Goal: Obtain resource: Download file/media

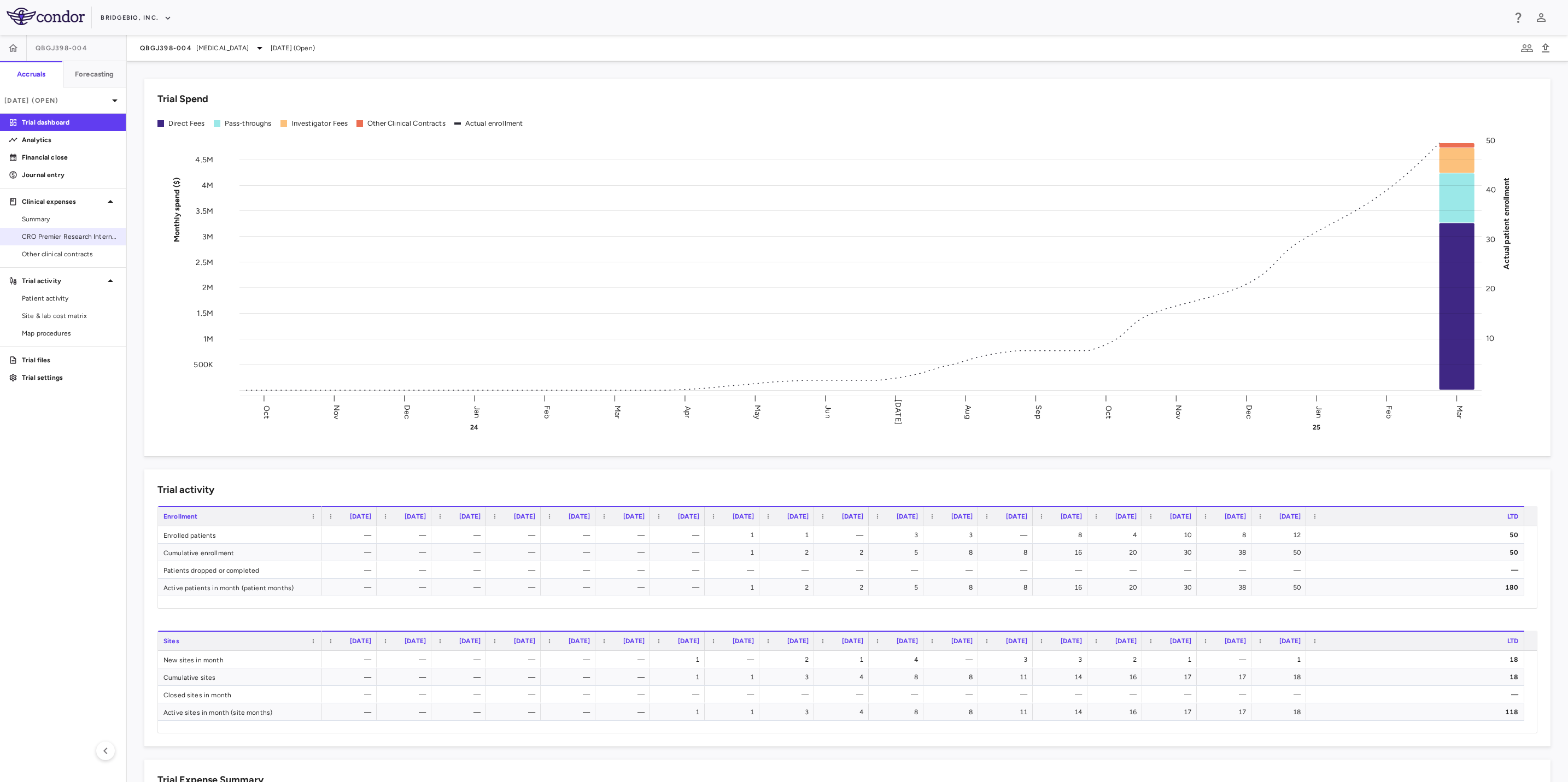
click at [66, 240] on span "CRO Premier Research International" at bounding box center [69, 237] width 95 height 10
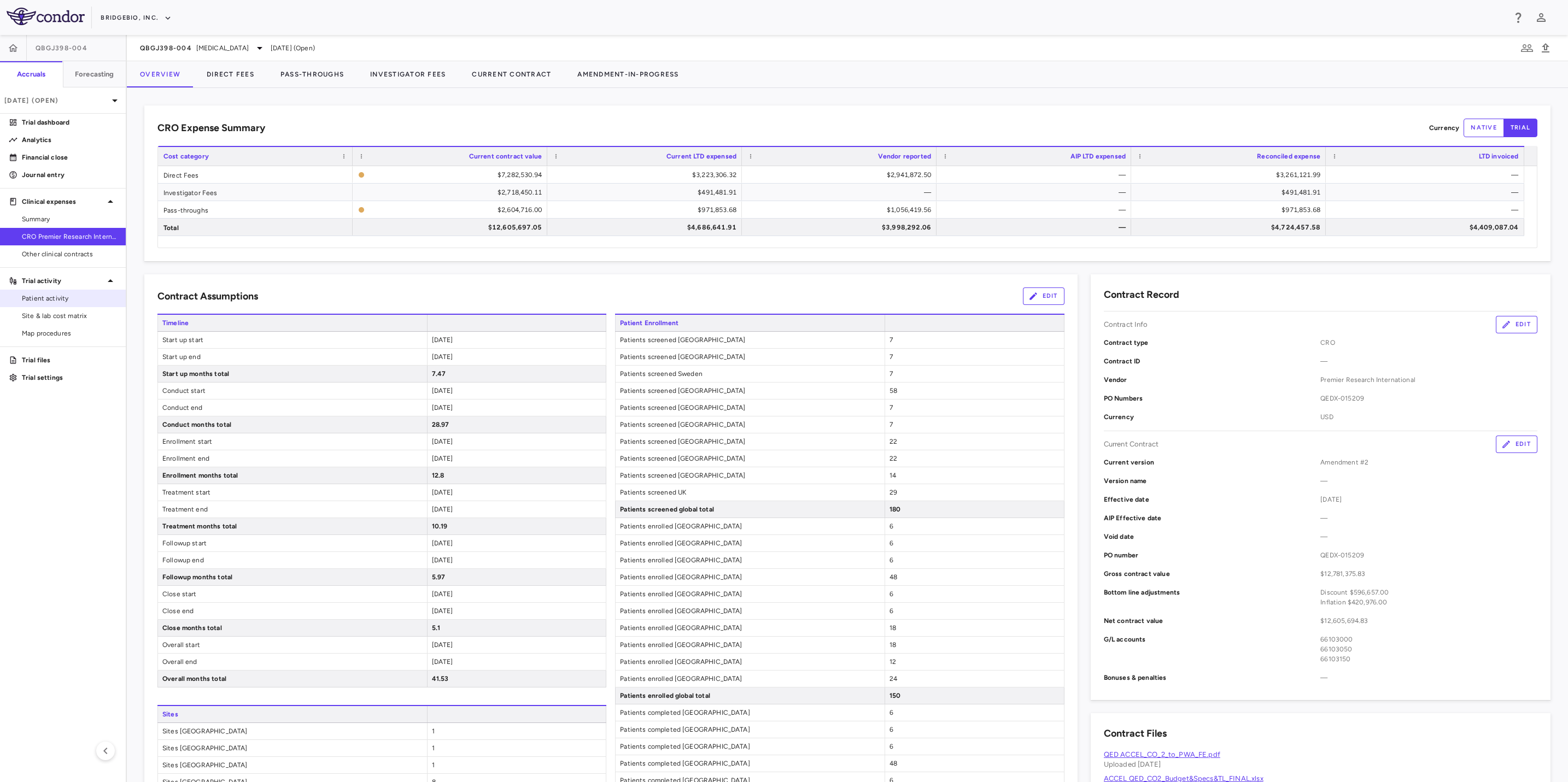
click at [80, 296] on span "Patient activity" at bounding box center [69, 299] width 95 height 10
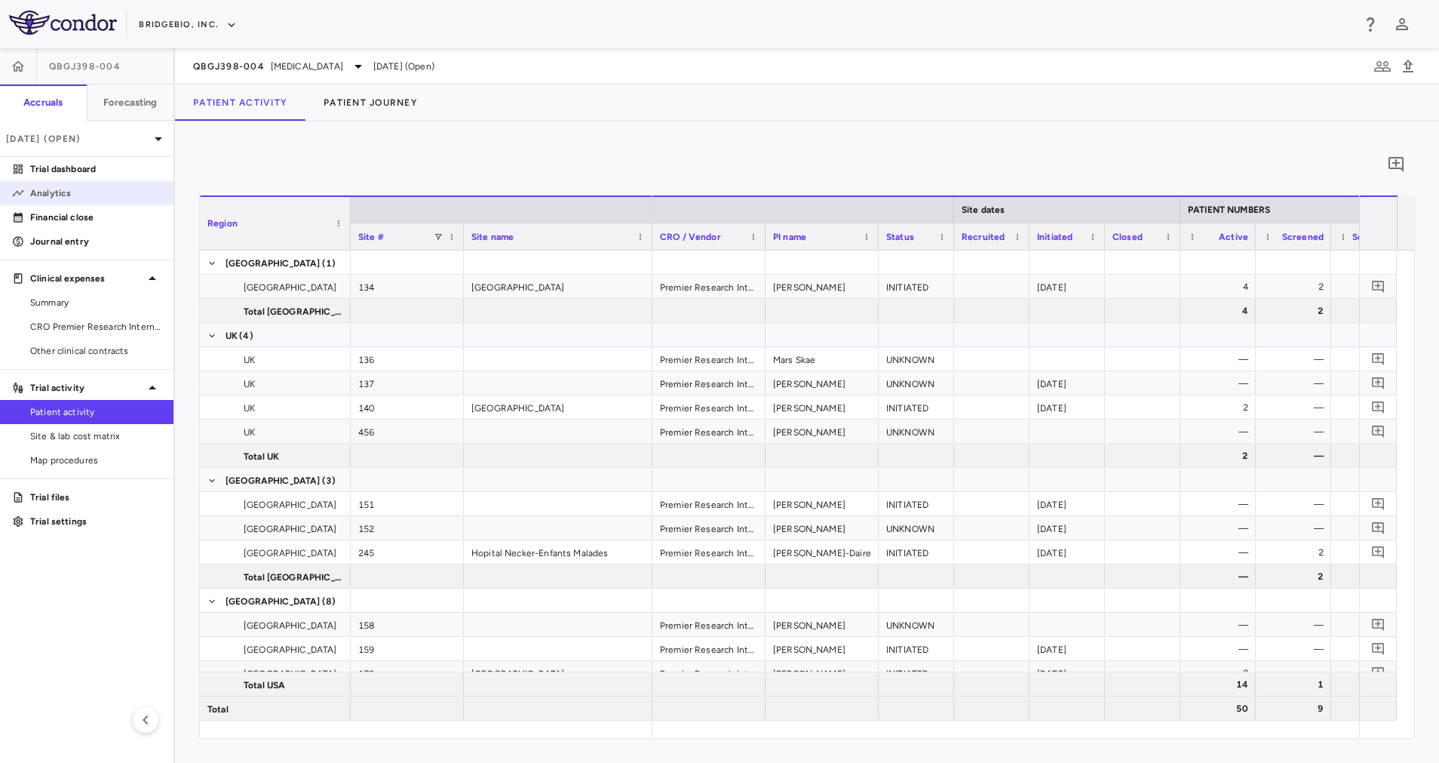
click at [66, 189] on p "Analytics" at bounding box center [95, 193] width 131 height 14
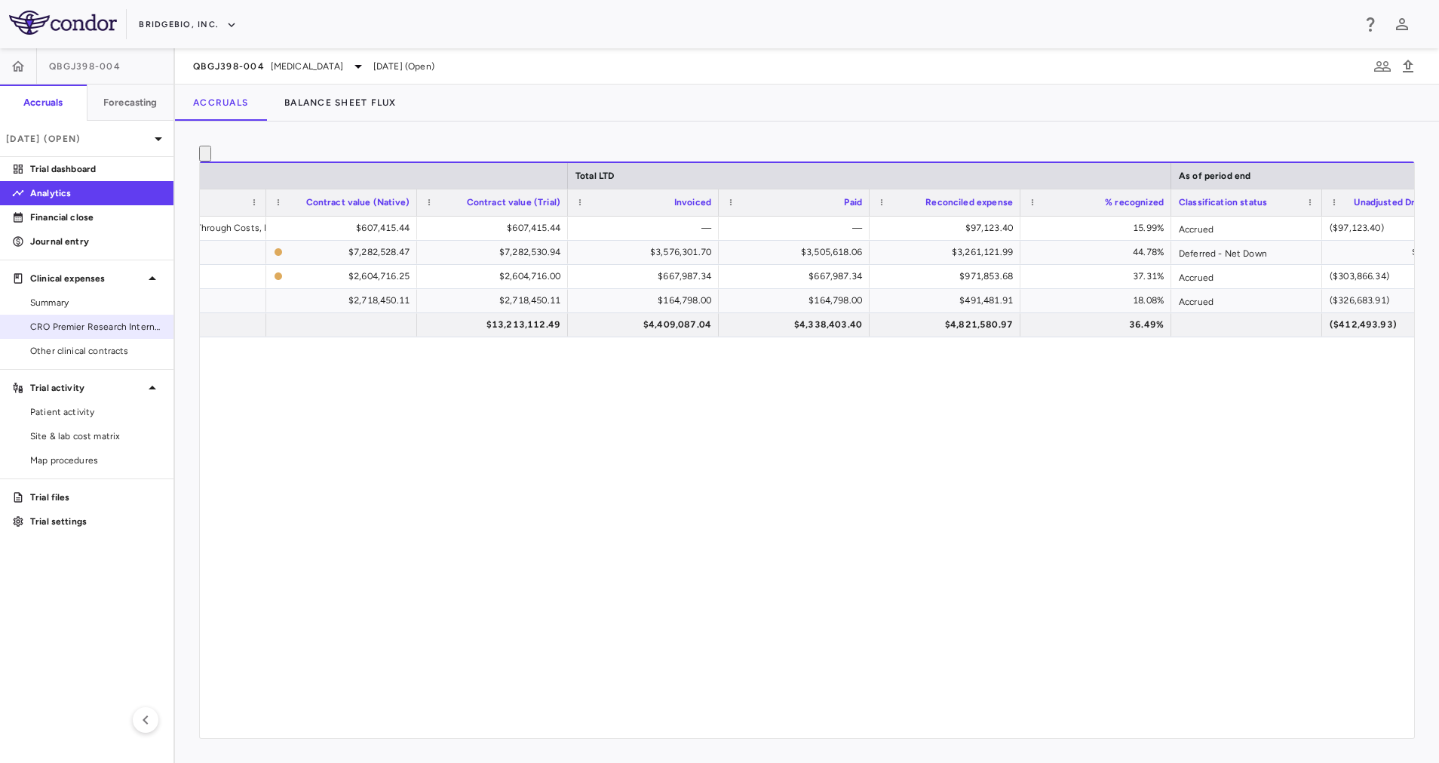
click at [63, 321] on span "CRO Premier Research International" at bounding box center [95, 327] width 131 height 14
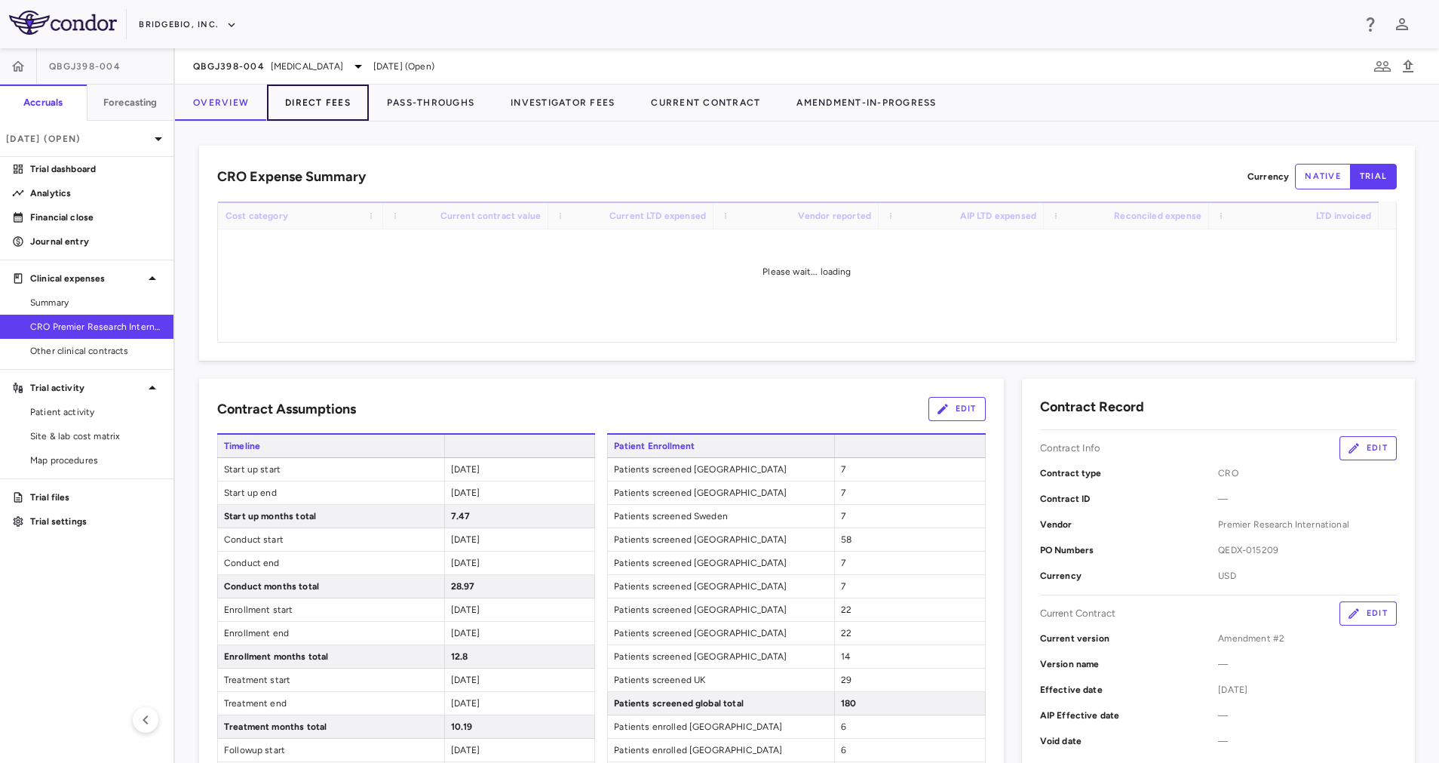
click at [308, 98] on button "Direct Fees" at bounding box center [318, 102] width 102 height 36
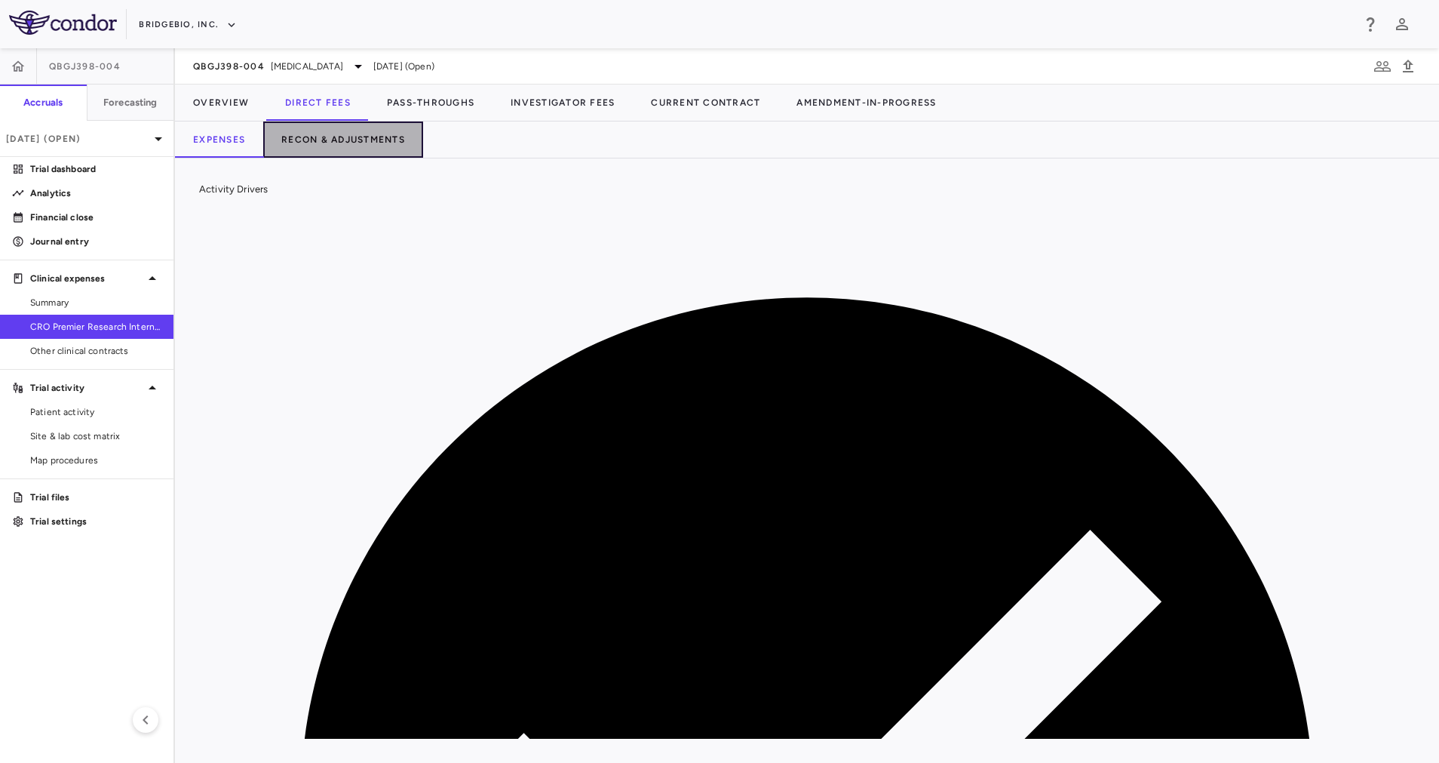
click at [376, 131] on button "Recon & Adjustments" at bounding box center [343, 139] width 160 height 36
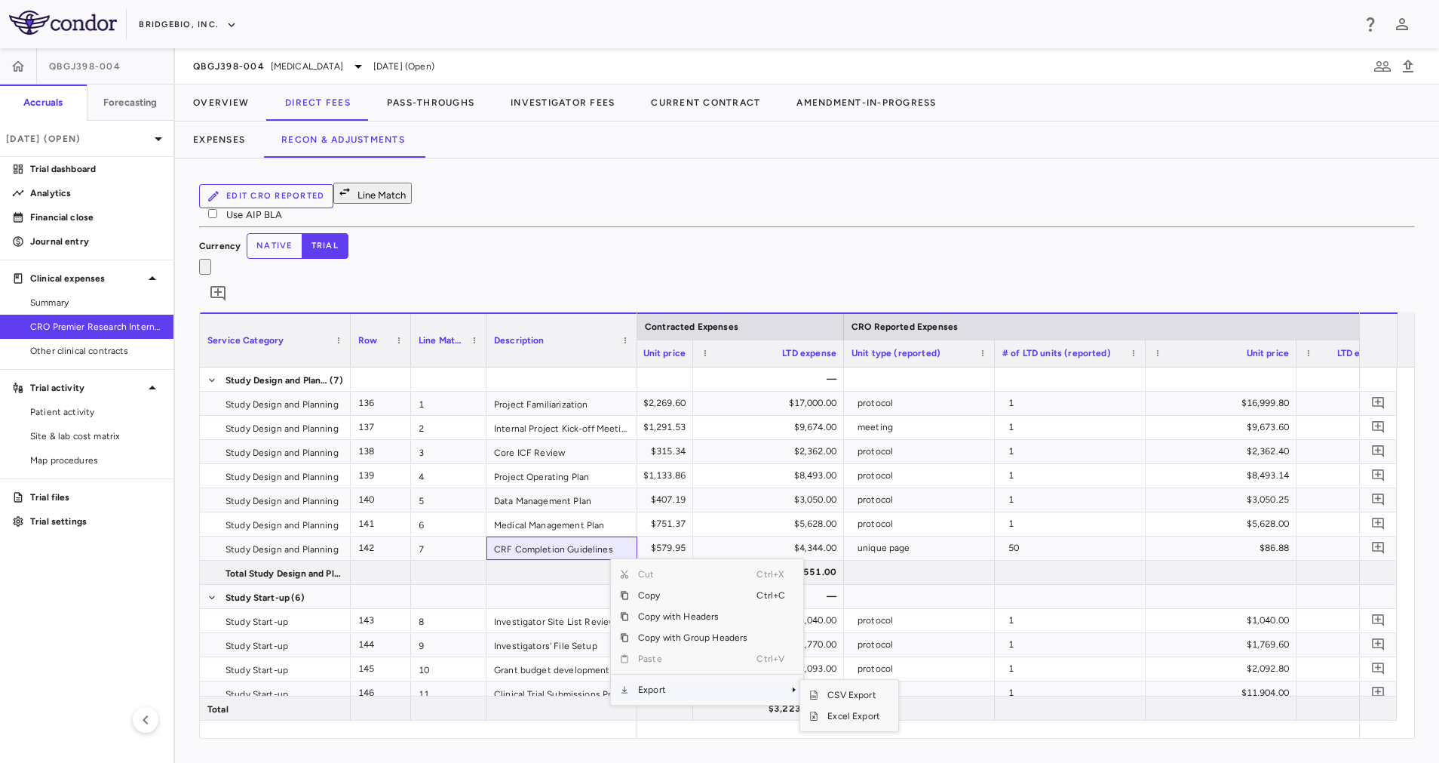
click at [749, 679] on span "Export" at bounding box center [692, 689] width 127 height 21
click at [834, 705] on span "Excel Export" at bounding box center [853, 715] width 71 height 21
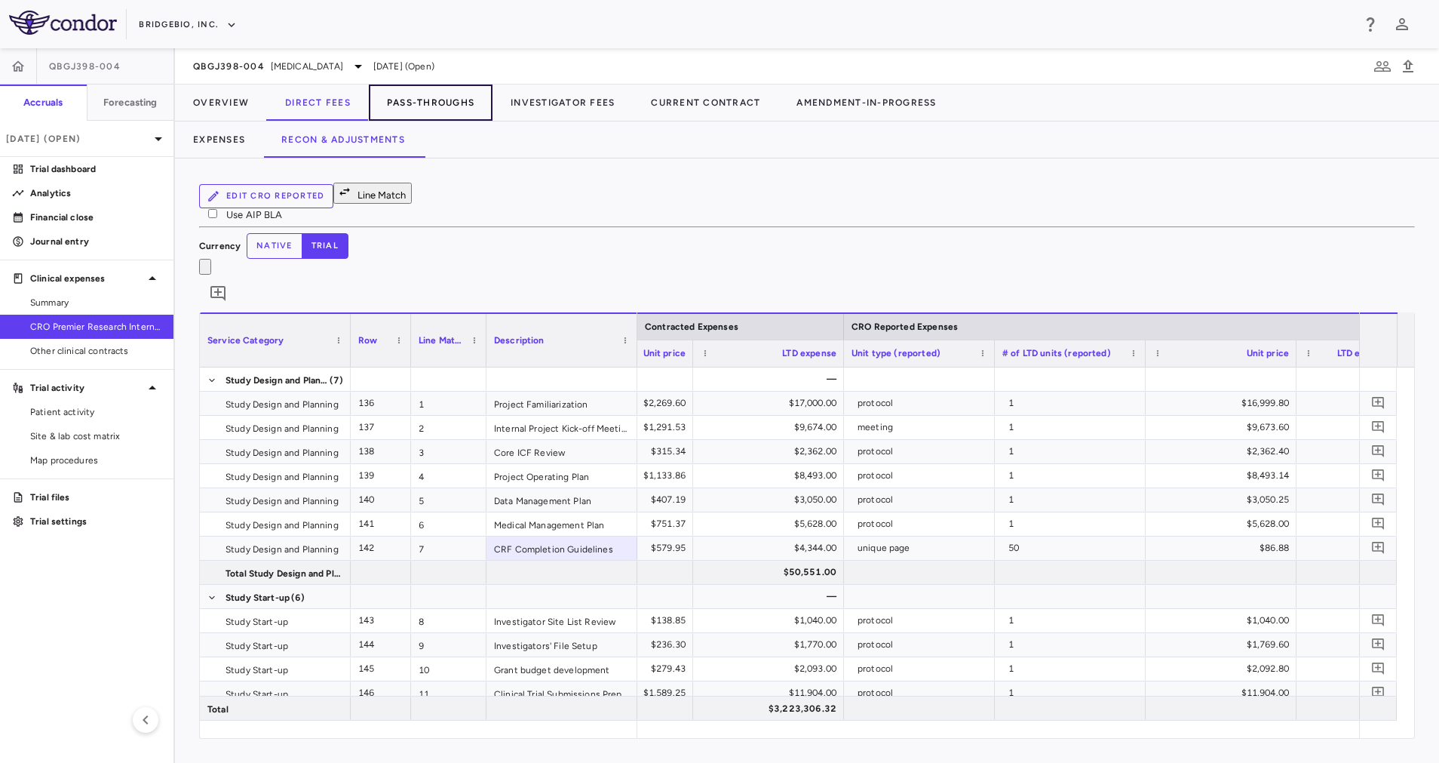
click at [442, 102] on button "Pass-Throughs" at bounding box center [431, 102] width 124 height 36
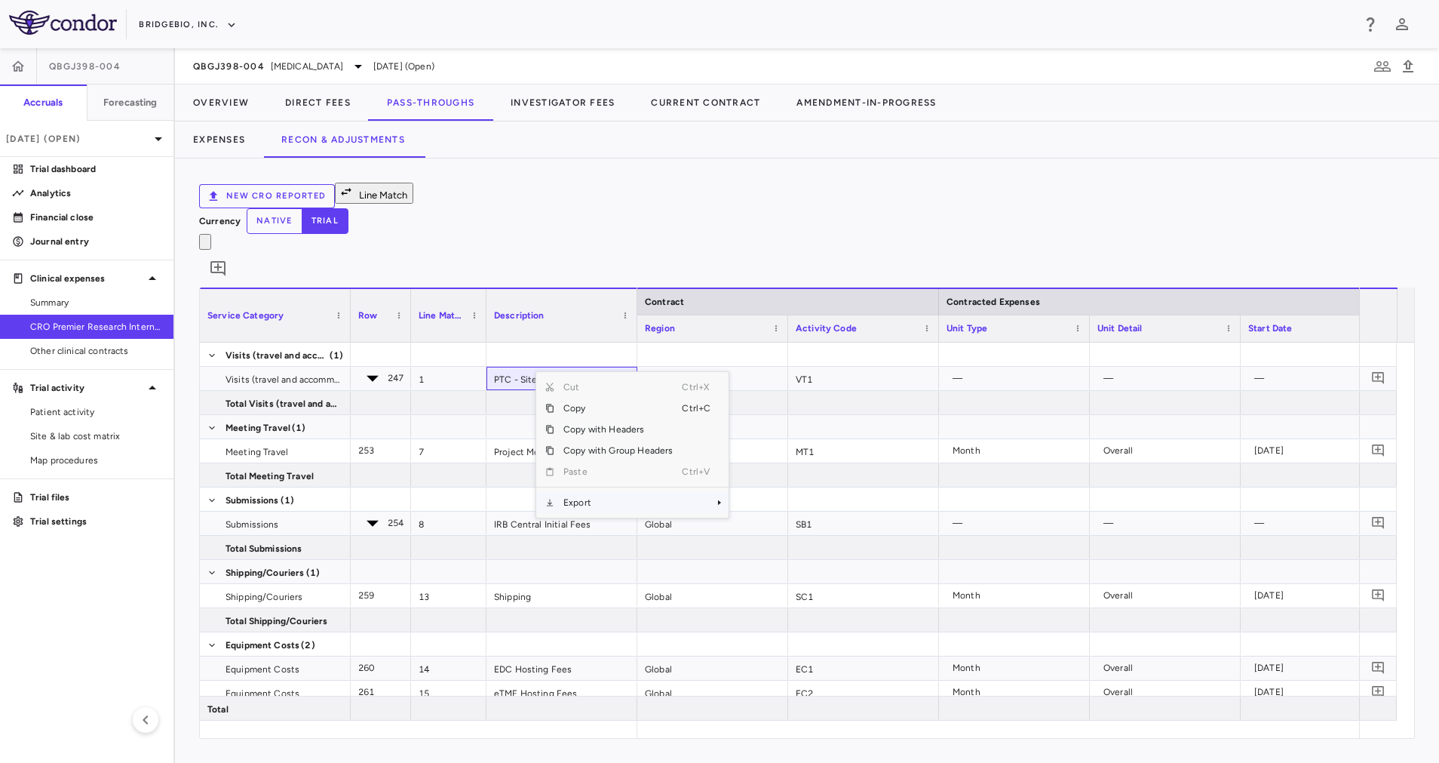
click at [622, 492] on span "Export" at bounding box center [617, 502] width 127 height 21
click at [686, 195] on div "New CRO reported Line Match" at bounding box center [807, 196] width 1216 height 26
click at [359, 364] on icon at bounding box center [372, 378] width 29 height 29
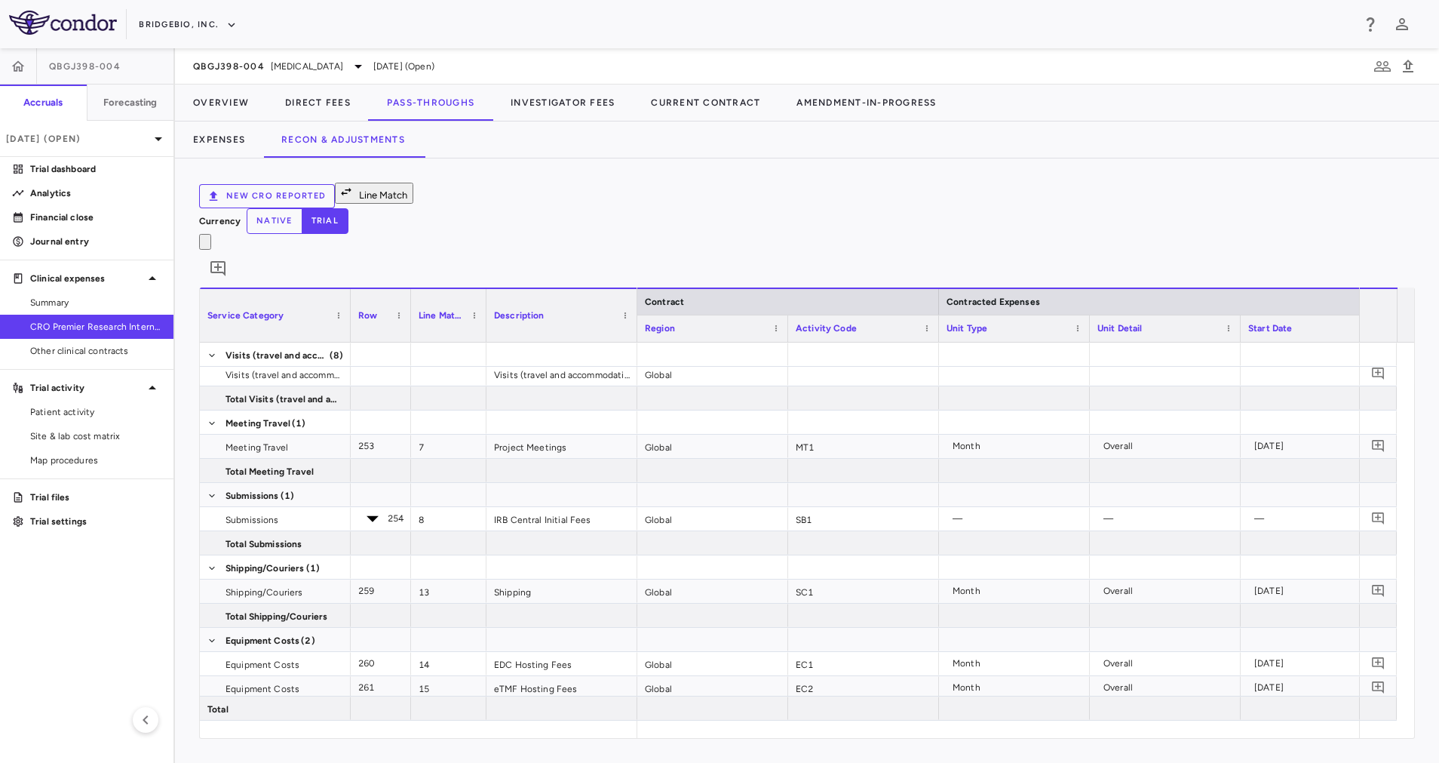
scroll to position [194, 0]
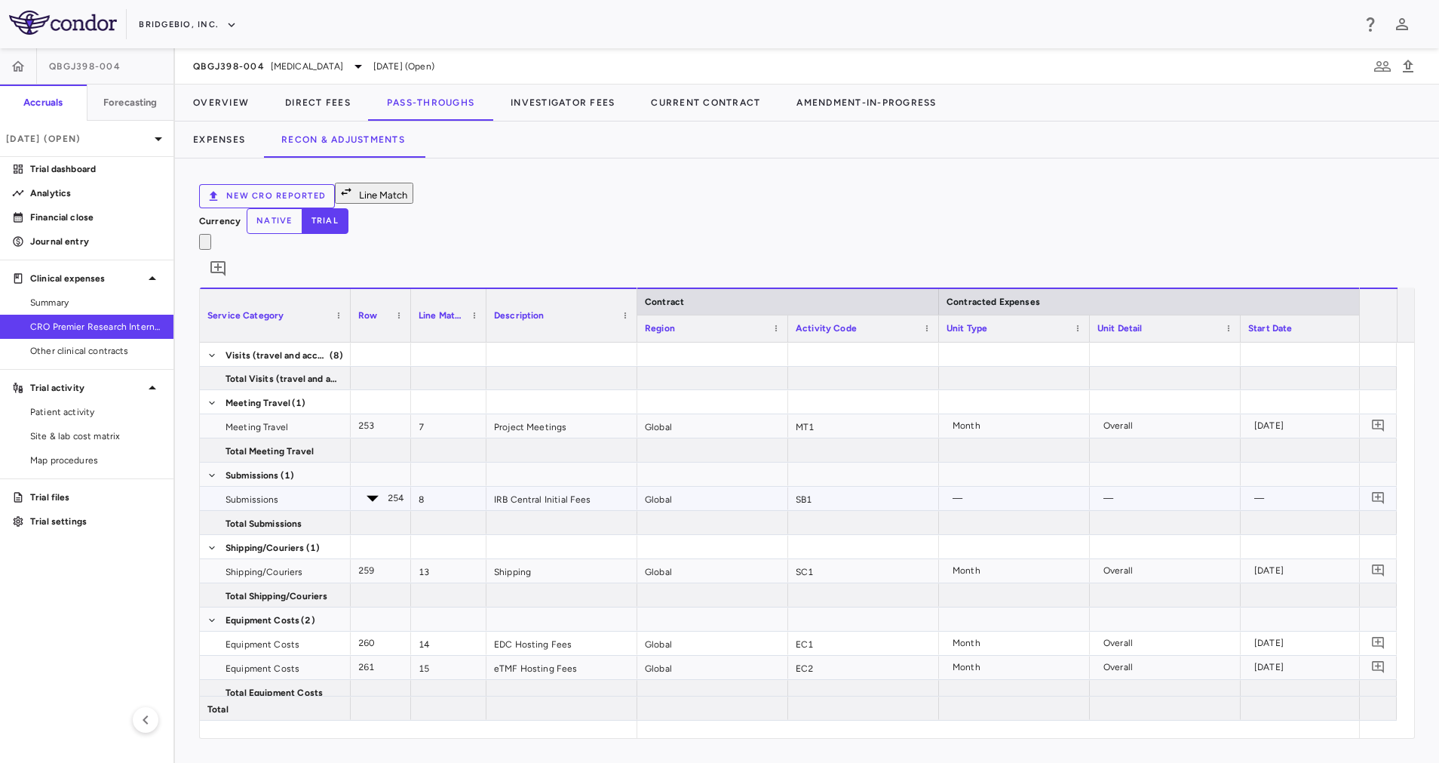
click at [367, 496] on icon at bounding box center [373, 499] width 12 height 6
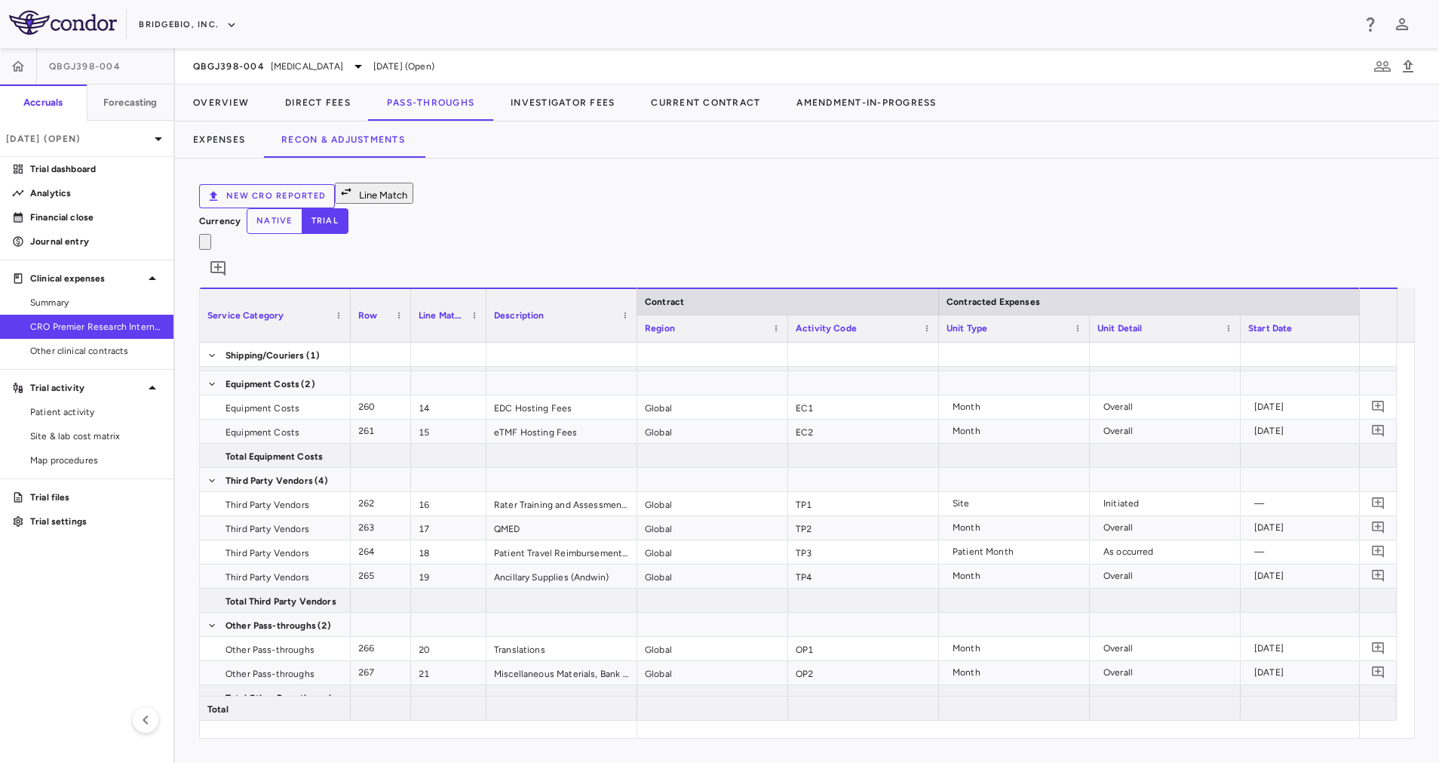
scroll to position [599, 0]
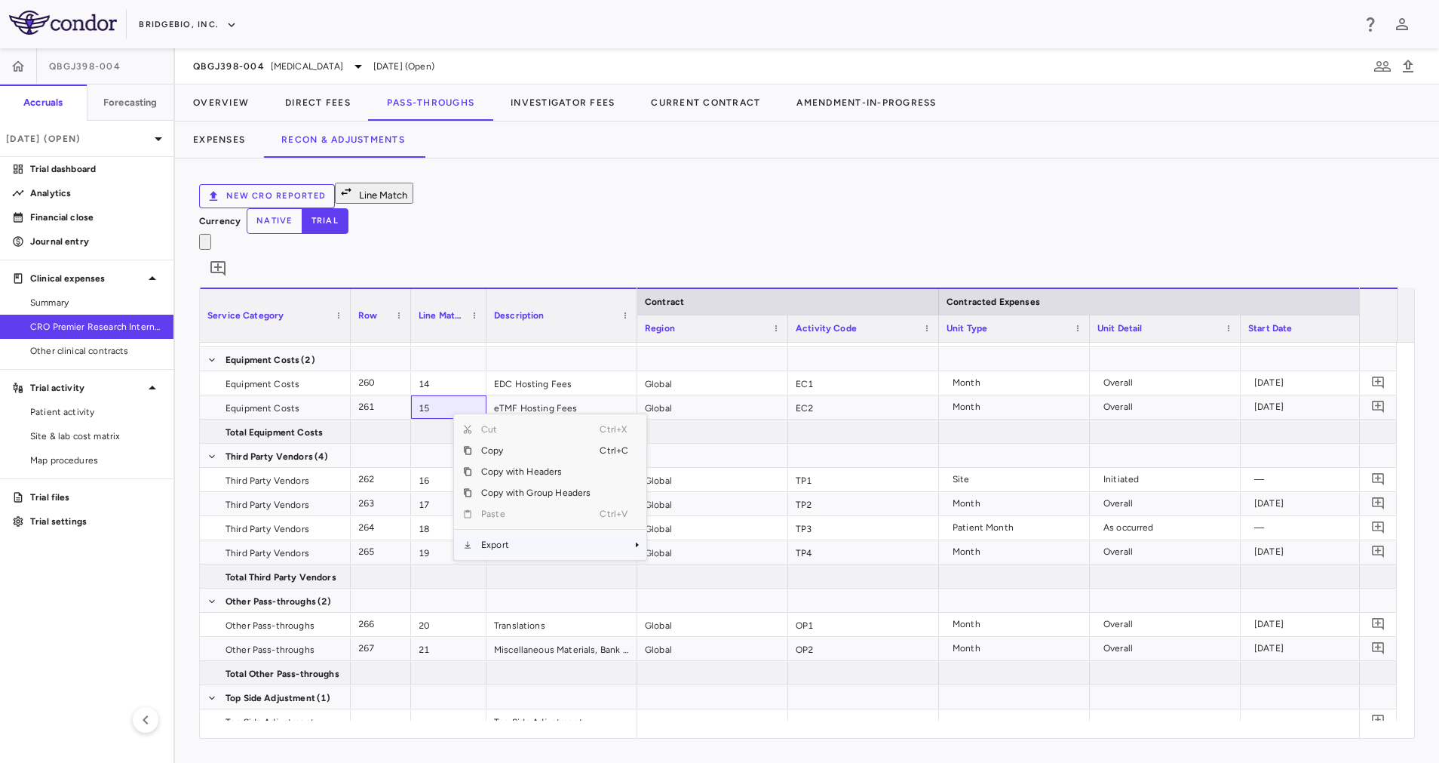
click at [554, 534] on span "Export" at bounding box center [535, 544] width 127 height 21
click at [706, 560] on span "Excel Export" at bounding box center [696, 570] width 71 height 21
click at [679, 176] on div "New CRO reported Line Match Currency native trial 0 Press SPACE to deselect thi…" at bounding box center [807, 460] width 1264 height 604
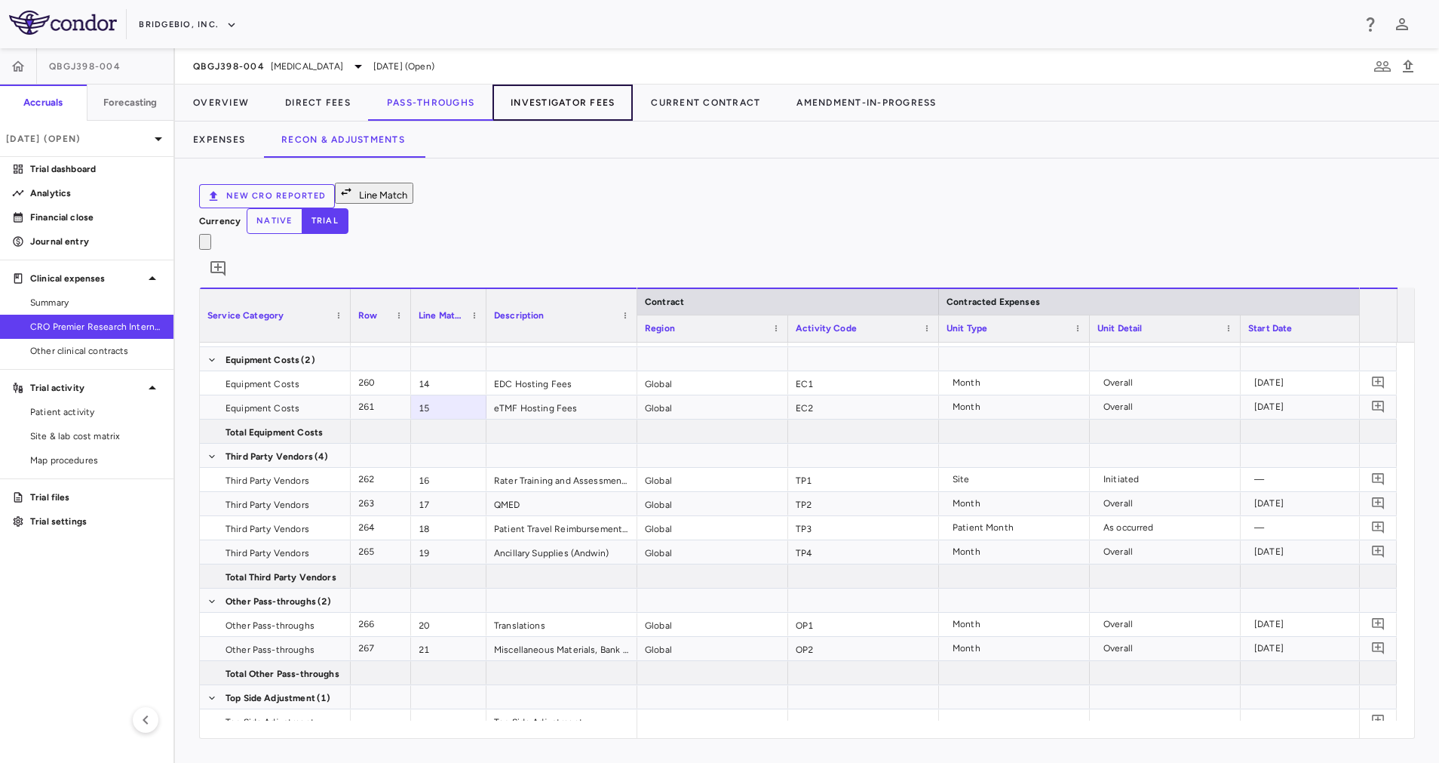
click at [534, 98] on button "Investigator Fees" at bounding box center [563, 102] width 140 height 36
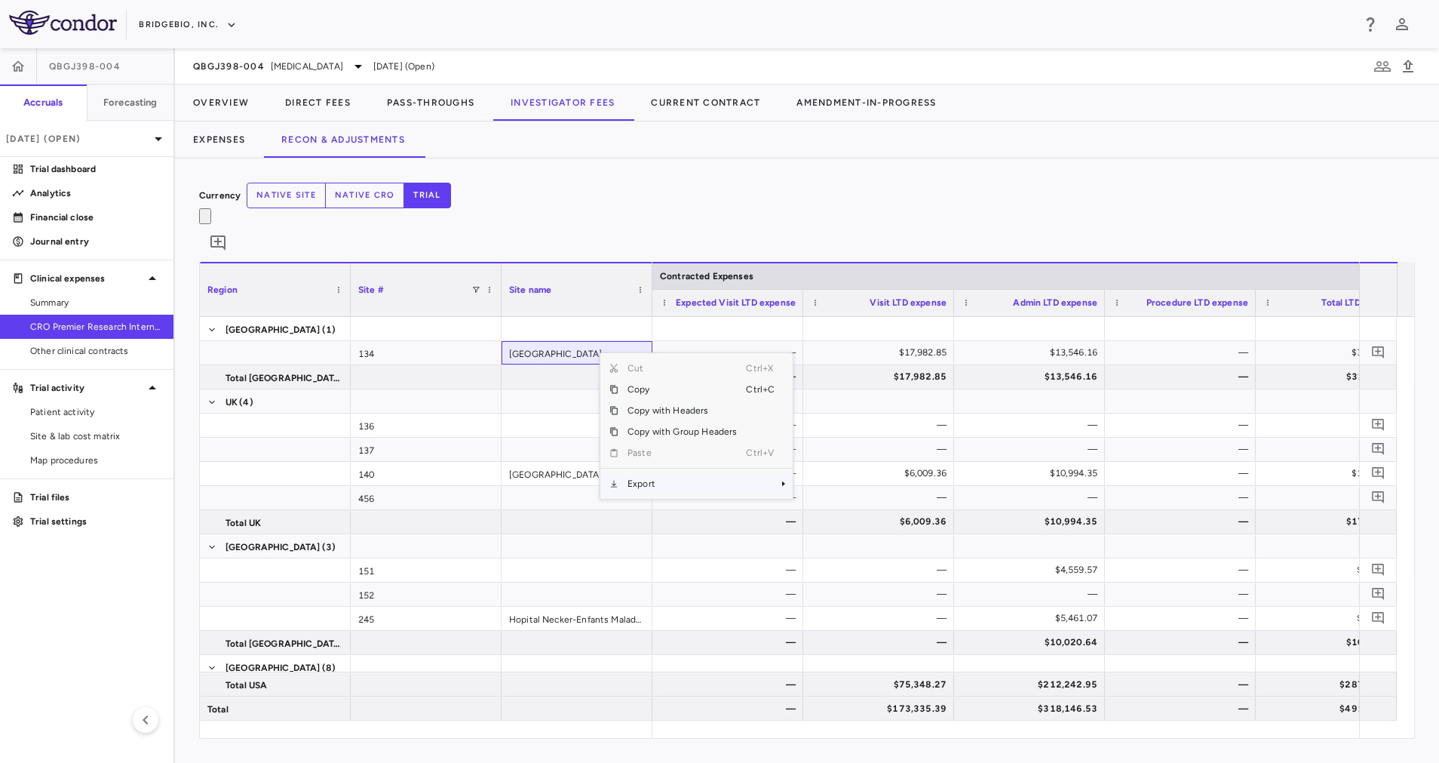
click at [683, 473] on span "Export" at bounding box center [681, 483] width 127 height 21
click at [852, 499] on span "Excel Export" at bounding box center [843, 509] width 71 height 21
click at [213, 140] on button "Expenses" at bounding box center [219, 139] width 88 height 36
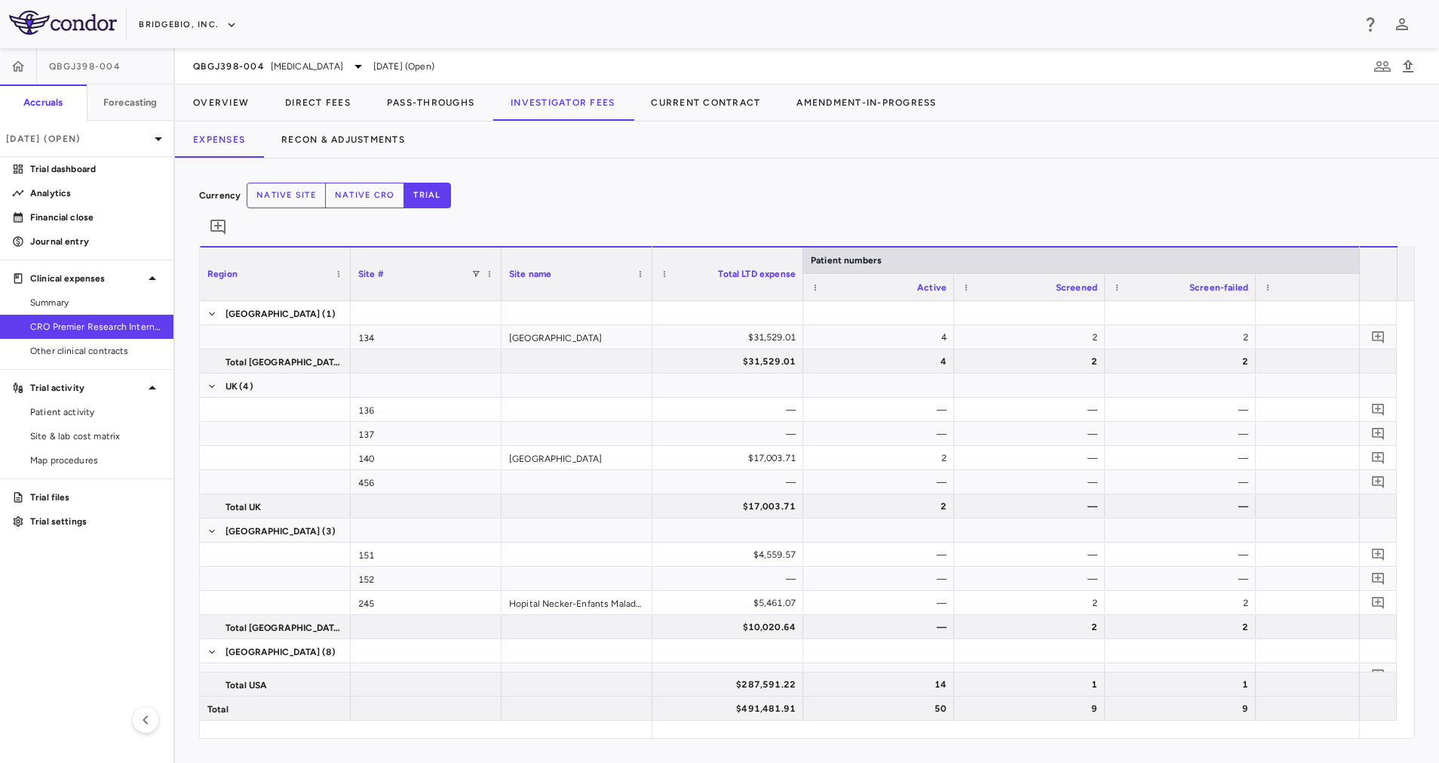
click at [526, 169] on div "Currency native site native cro trial 0 Region Drag here to set column labels R…" at bounding box center [807, 460] width 1264 height 604
click at [566, 502] on span "Excel Export" at bounding box center [564, 512] width 71 height 21
click at [591, 184] on div "Currency native site native cro trial 0" at bounding box center [807, 214] width 1216 height 63
click at [326, 201] on button "native site" at bounding box center [286, 196] width 79 height 26
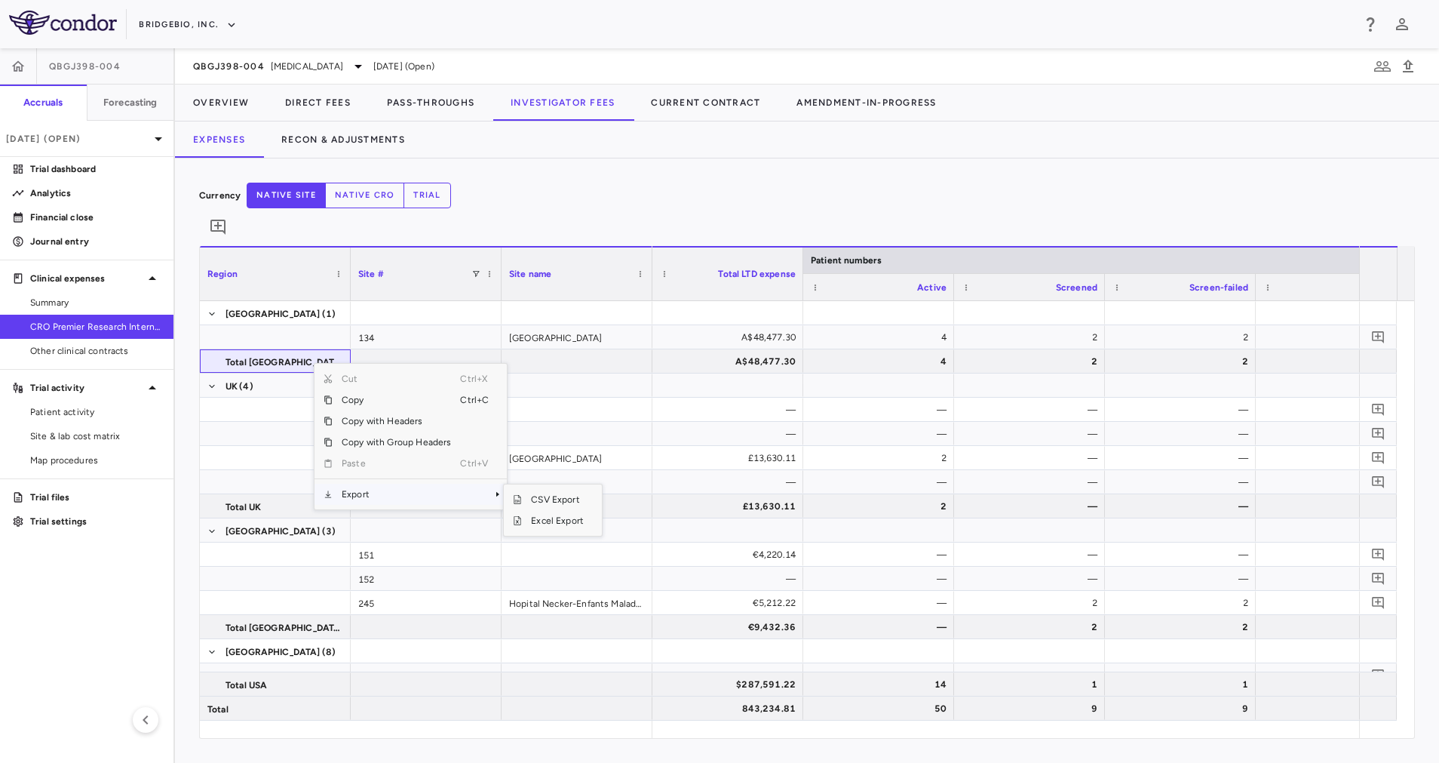
click at [437, 483] on span "Export" at bounding box center [396, 493] width 127 height 21
click at [554, 510] on span "Excel Export" at bounding box center [557, 520] width 71 height 21
click at [683, 186] on div "Currency native site native cro trial 0" at bounding box center [807, 214] width 1216 height 63
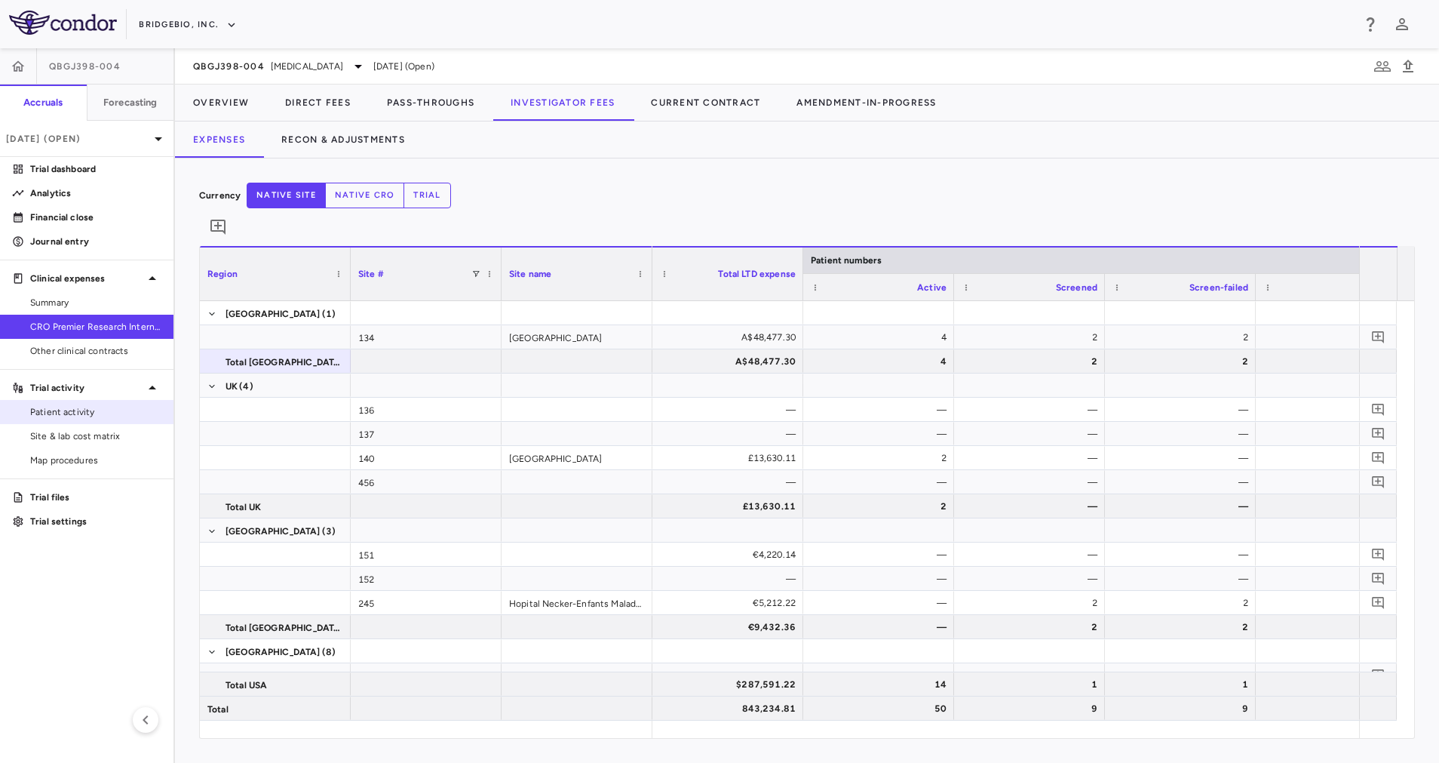
click at [65, 417] on span "Patient activity" at bounding box center [95, 412] width 131 height 14
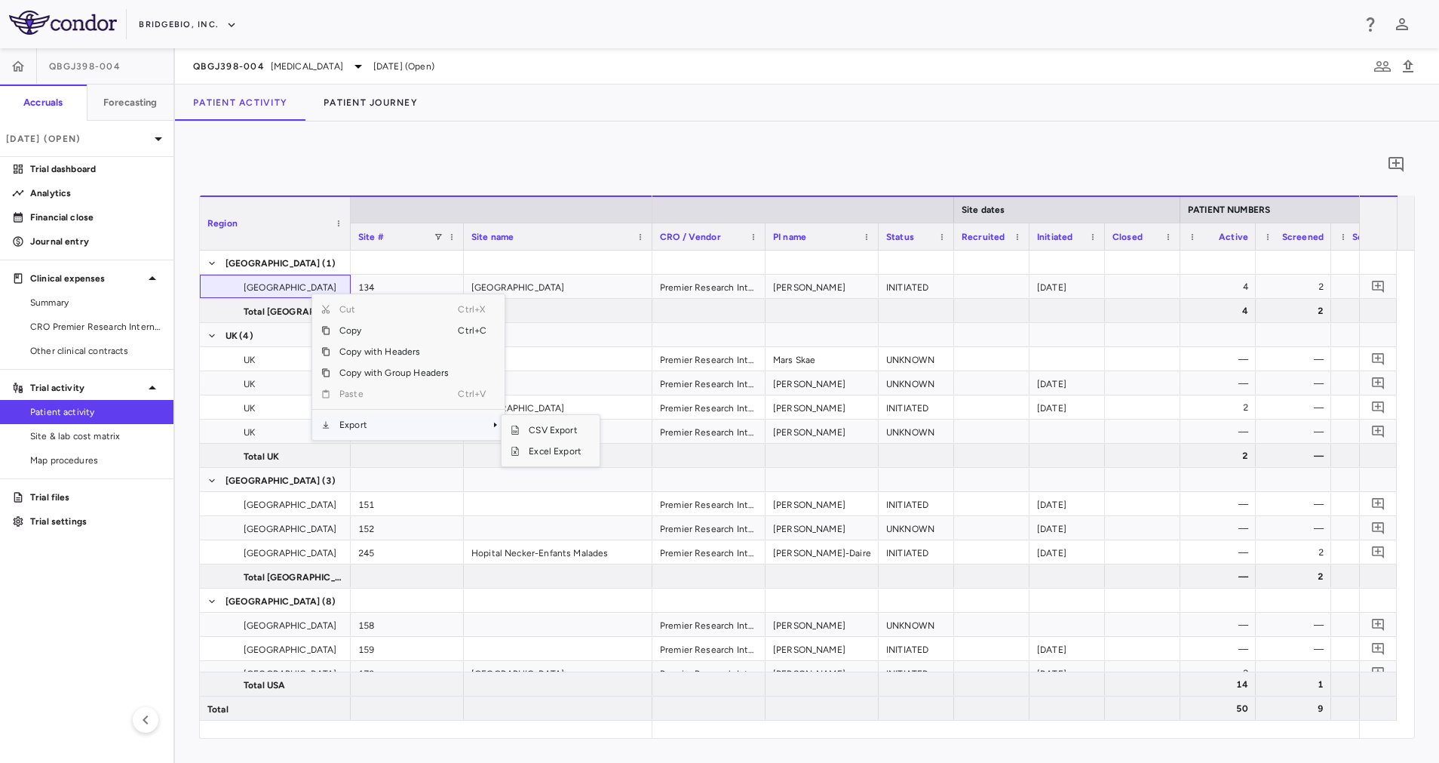
click at [407, 422] on span "Export" at bounding box center [393, 424] width 127 height 21
click at [573, 454] on span "Excel Export" at bounding box center [555, 450] width 71 height 21
click at [318, 60] on span "[MEDICAL_DATA]" at bounding box center [307, 67] width 72 height 14
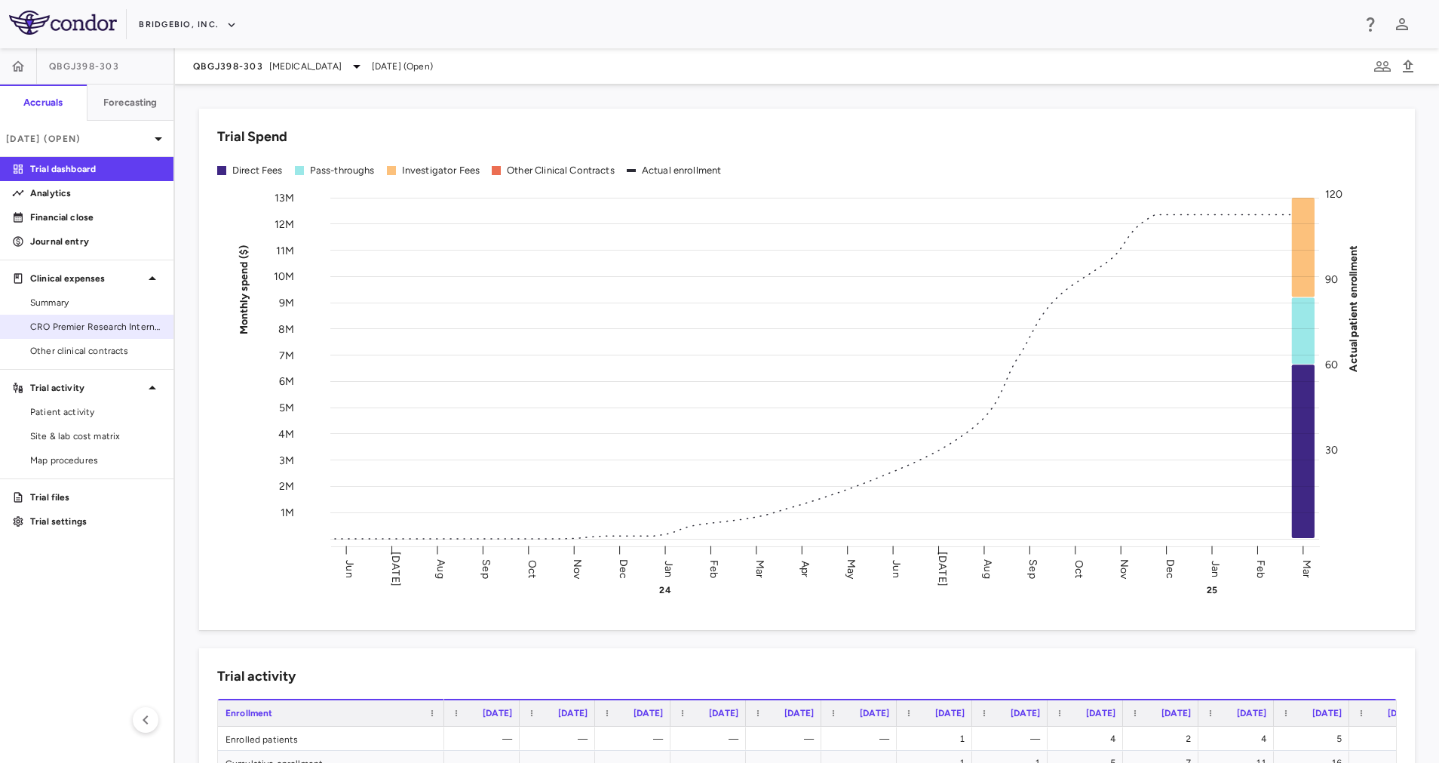
click at [121, 324] on span "CRO Premier Research International LLC" at bounding box center [95, 327] width 131 height 14
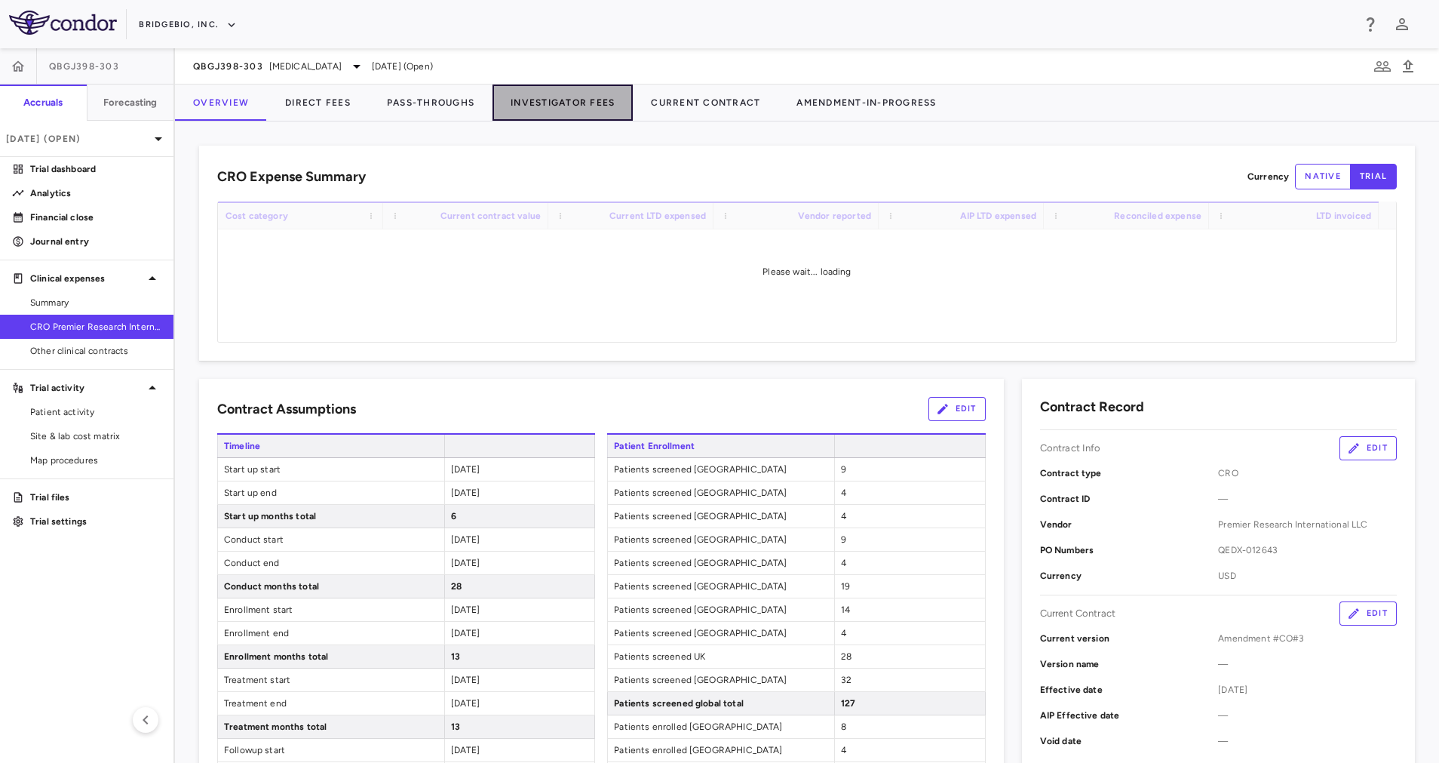
click at [525, 95] on button "Investigator Fees" at bounding box center [563, 102] width 140 height 36
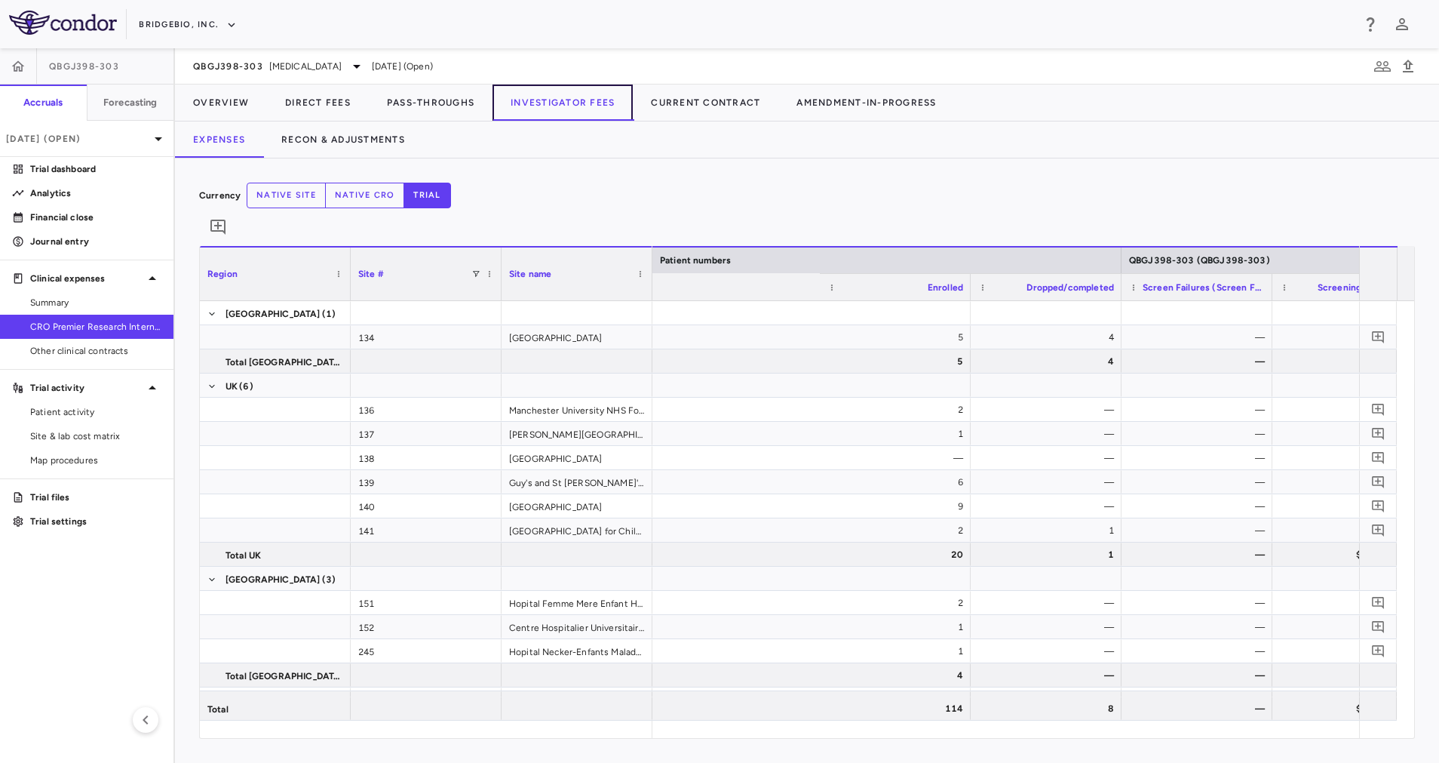
scroll to position [0, 1235]
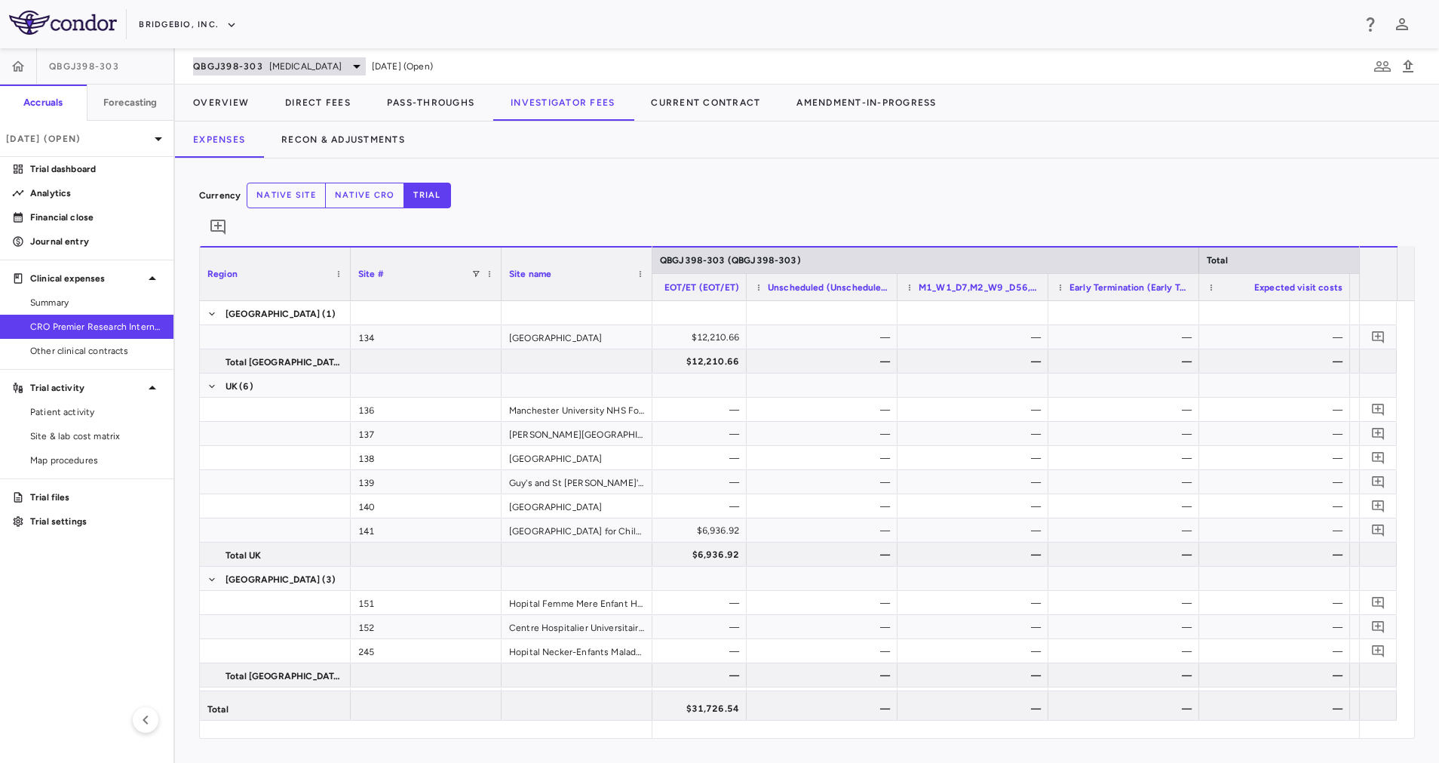
click at [336, 60] on div "QBGJ398-303 [MEDICAL_DATA]" at bounding box center [279, 66] width 173 height 18
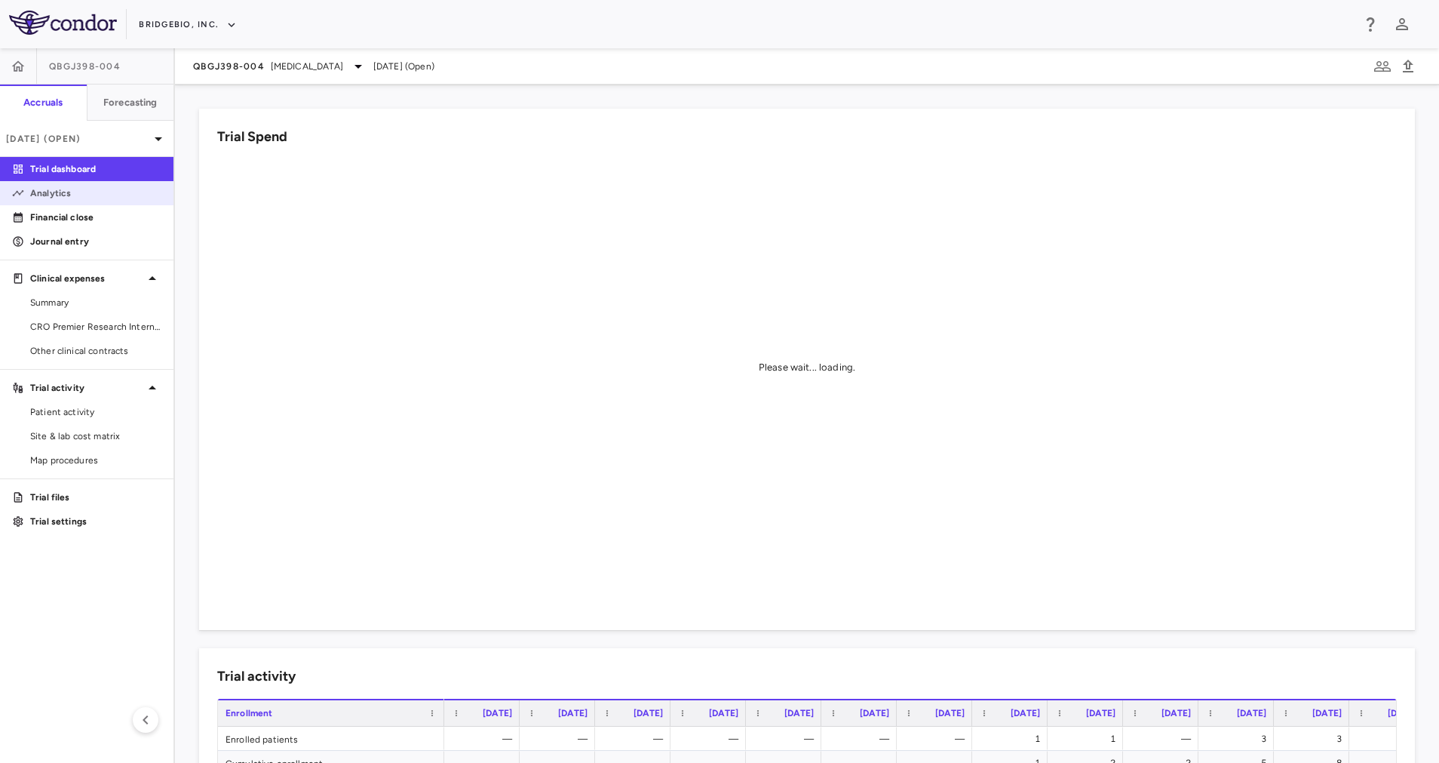
click at [76, 191] on p "Analytics" at bounding box center [95, 193] width 131 height 14
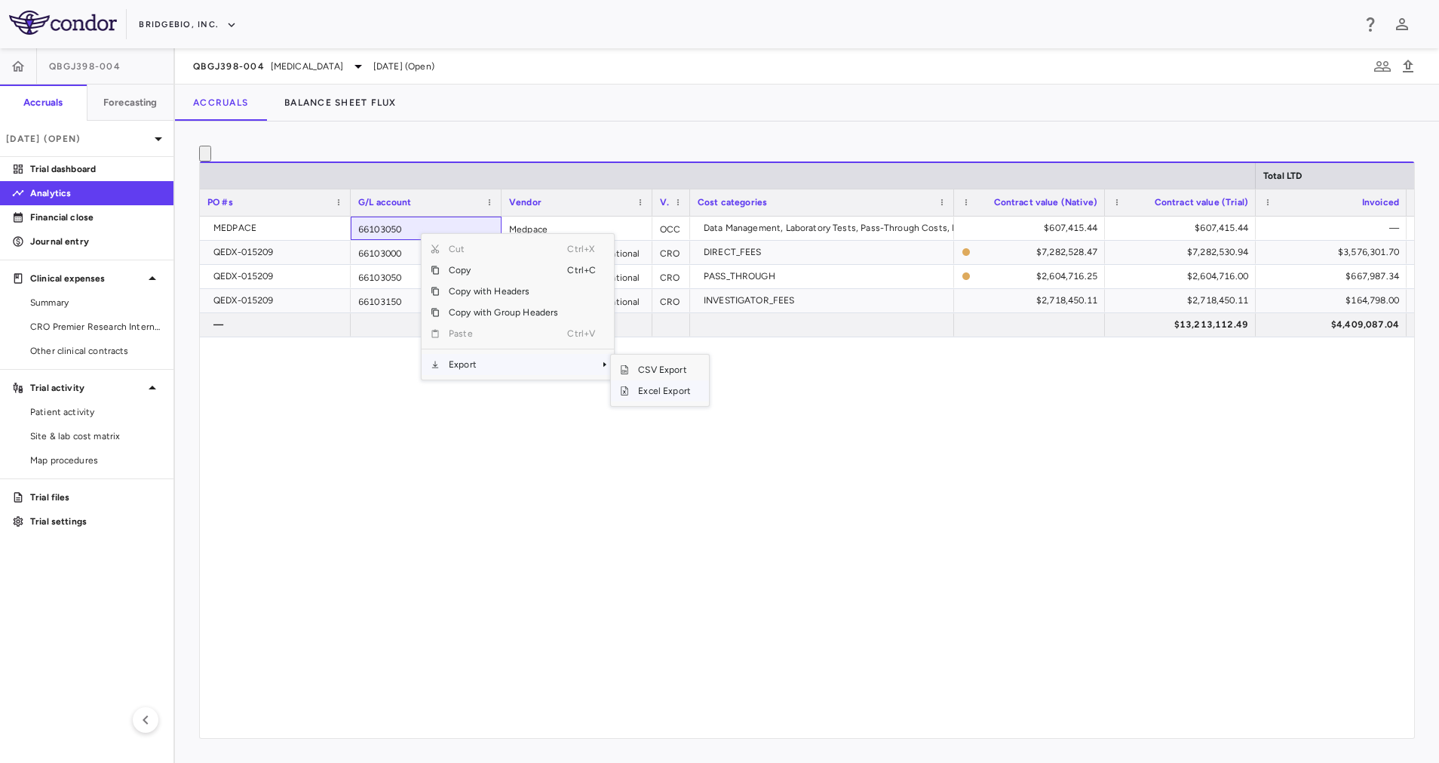
click at [663, 401] on span "Excel Export" at bounding box center [664, 390] width 71 height 21
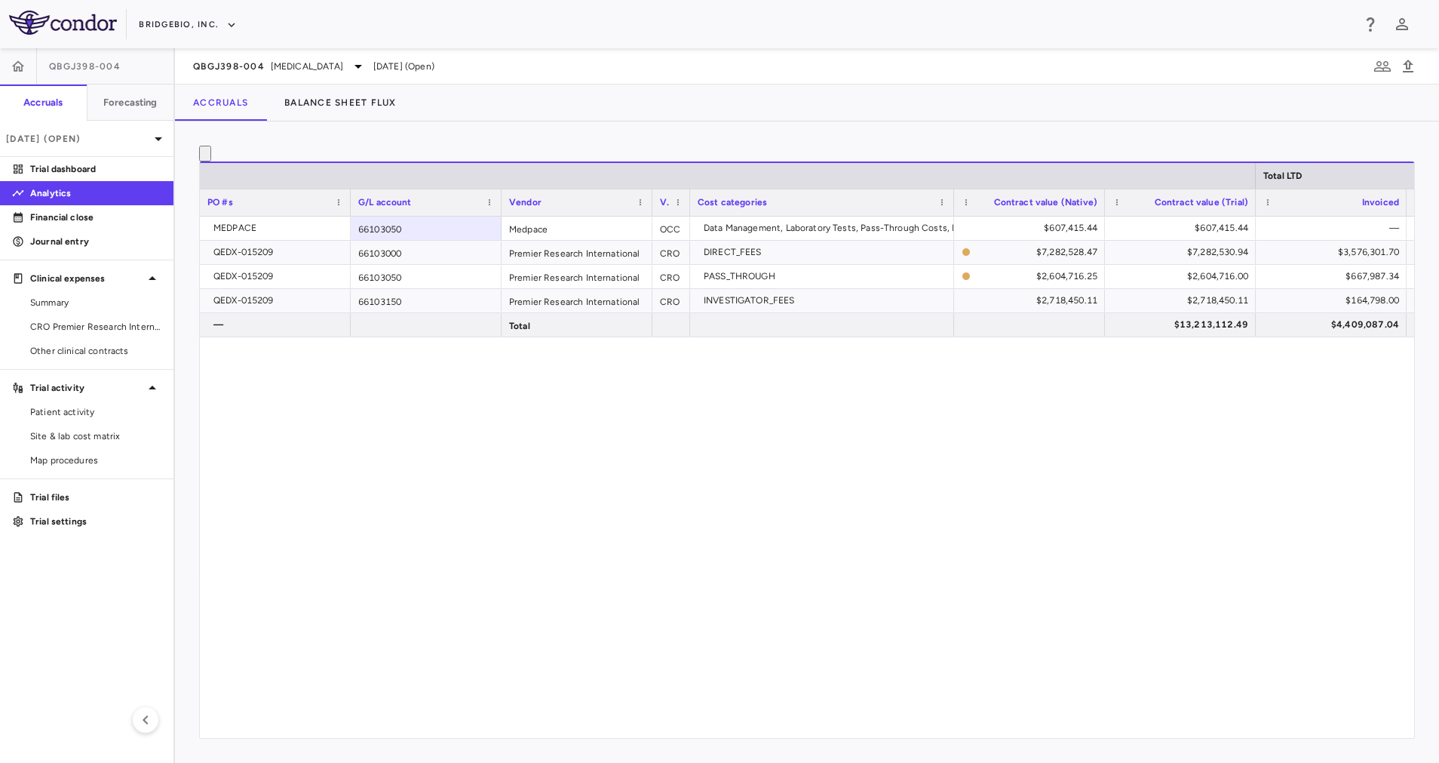
click at [821, 535] on div "MEDPACE 66103050 Medpace OCC Data Management, Laboratory Tests, Pass-Through Co…" at bounding box center [807, 468] width 1214 height 504
click at [355, 60] on div "QBGJ398-004 [MEDICAL_DATA]" at bounding box center [280, 66] width 174 height 18
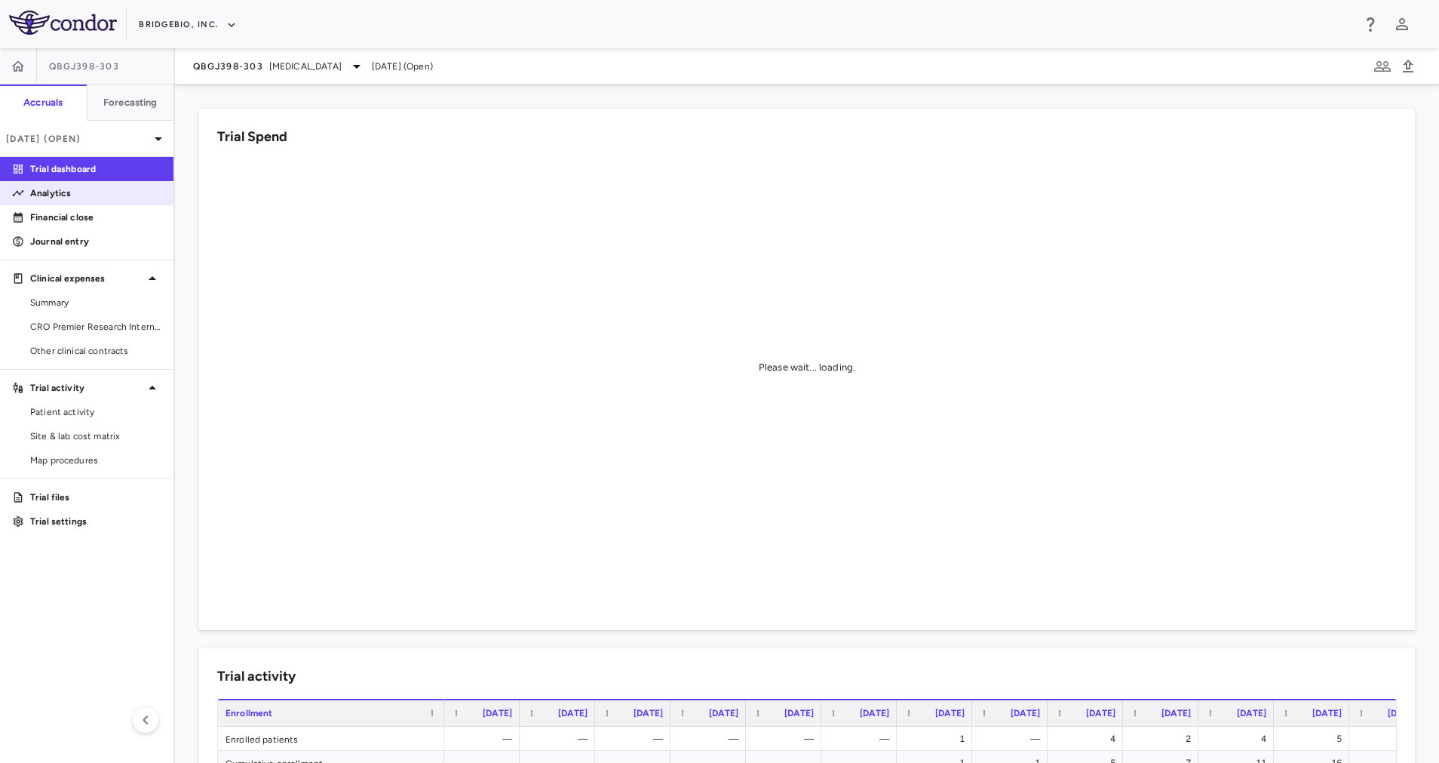
click at [97, 190] on p "Analytics" at bounding box center [95, 193] width 131 height 14
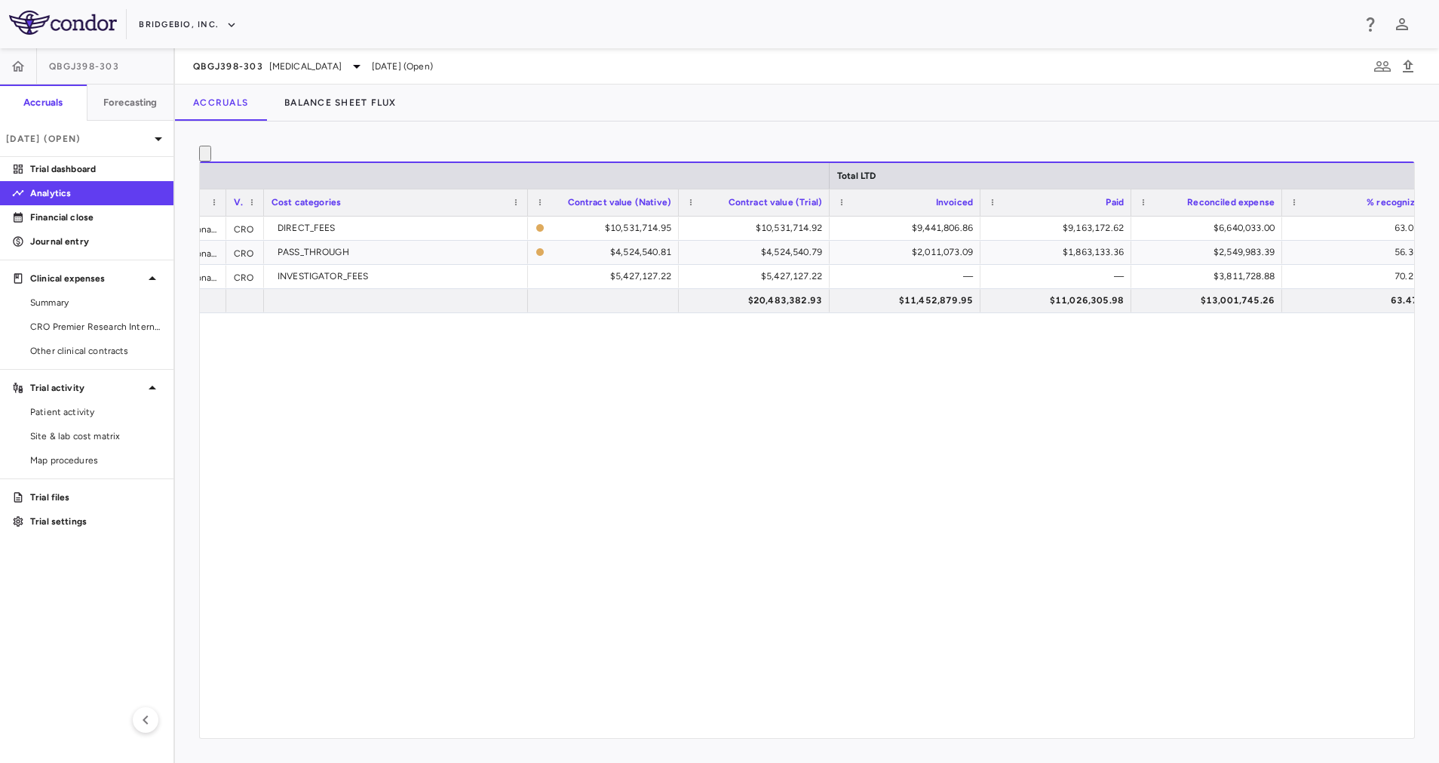
scroll to position [0, 431]
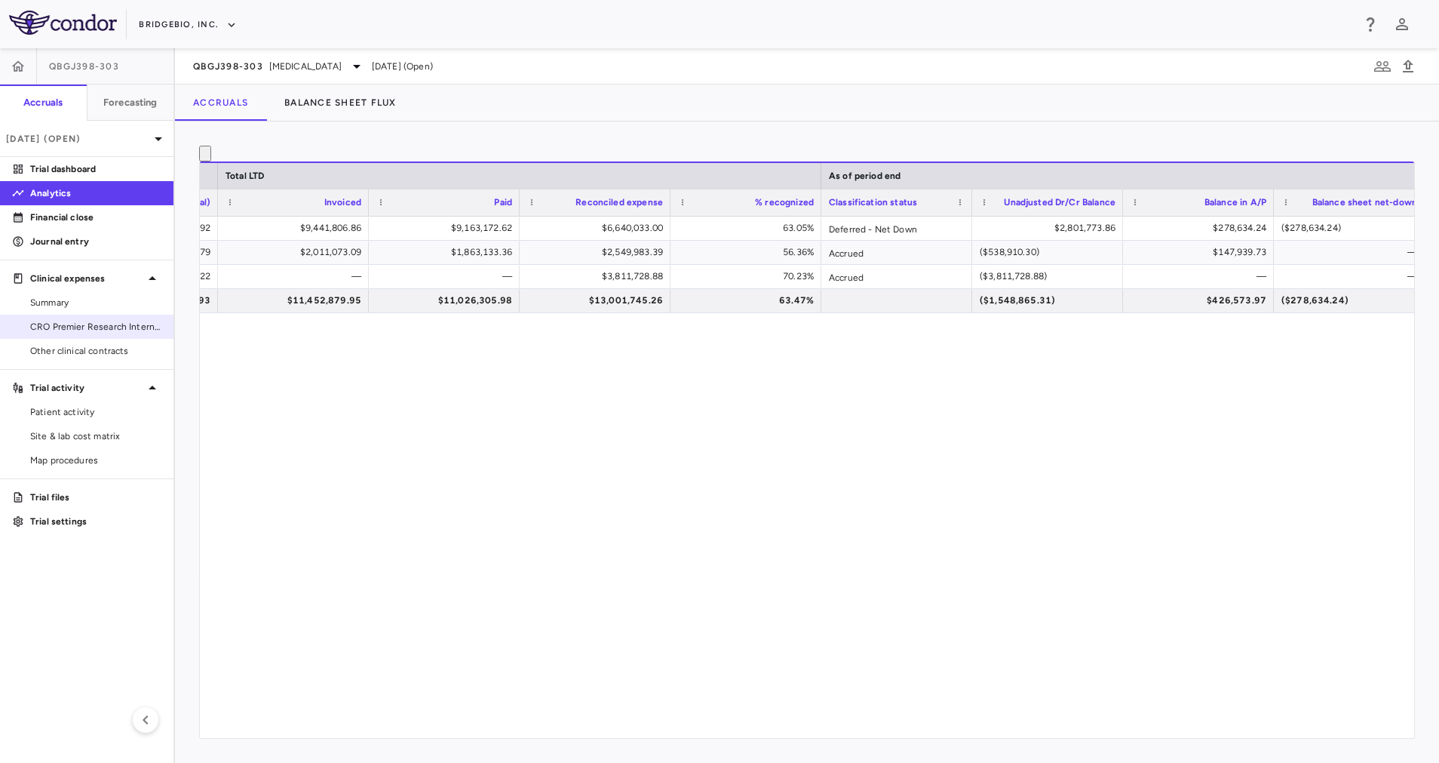
click at [113, 317] on link "CRO Premier Research International LLC" at bounding box center [86, 326] width 173 height 23
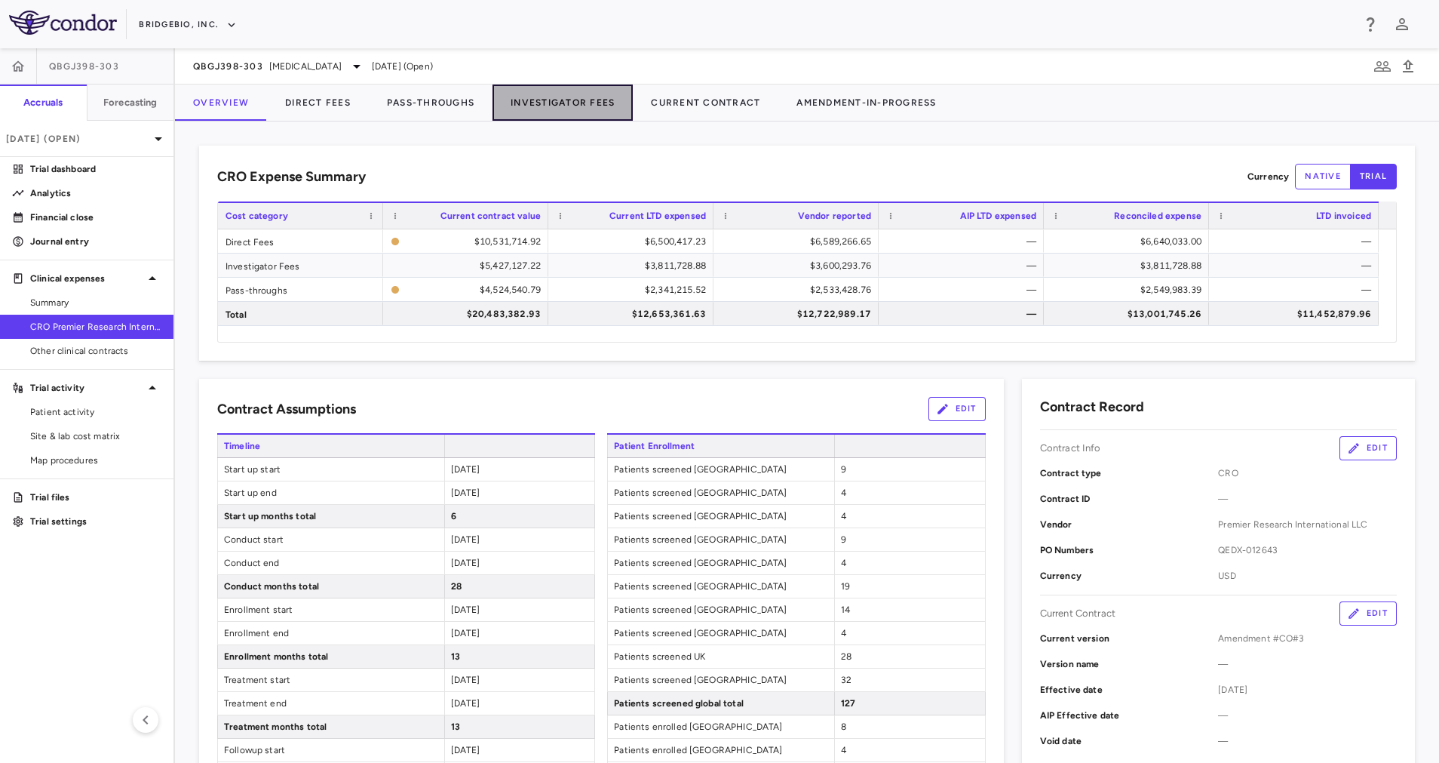
click at [565, 103] on button "Investigator Fees" at bounding box center [563, 102] width 140 height 36
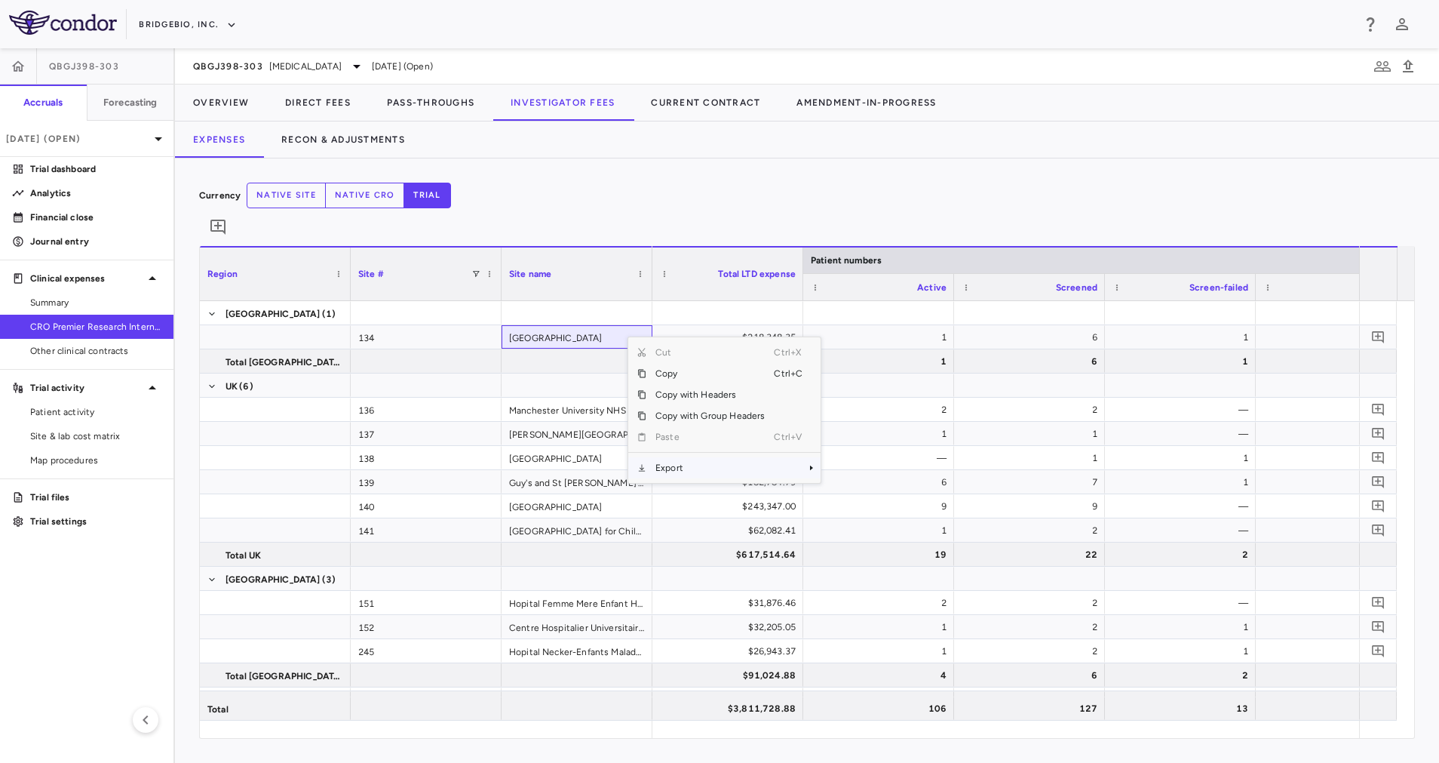
click at [731, 457] on span "Export" at bounding box center [709, 467] width 127 height 21
click at [847, 483] on span "Excel Export" at bounding box center [871, 493] width 71 height 21
click at [817, 191] on div "Currency native site native cro trial 0" at bounding box center [807, 214] width 1216 height 63
click at [326, 195] on button "native site" at bounding box center [286, 196] width 79 height 26
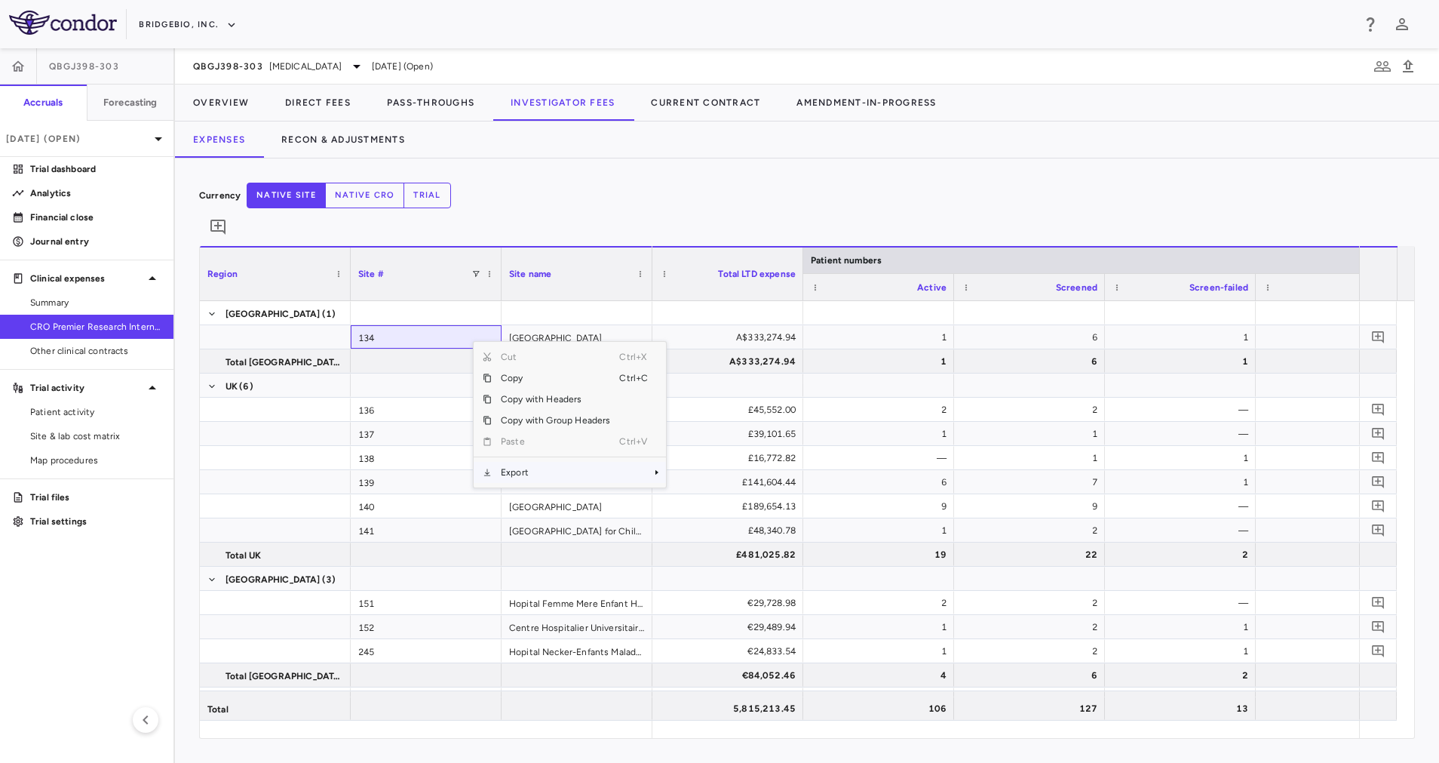
click at [538, 462] on span "Export" at bounding box center [555, 472] width 127 height 21
click at [699, 488] on span "Excel Export" at bounding box center [716, 498] width 71 height 21
